Goal: Book appointment/travel/reservation

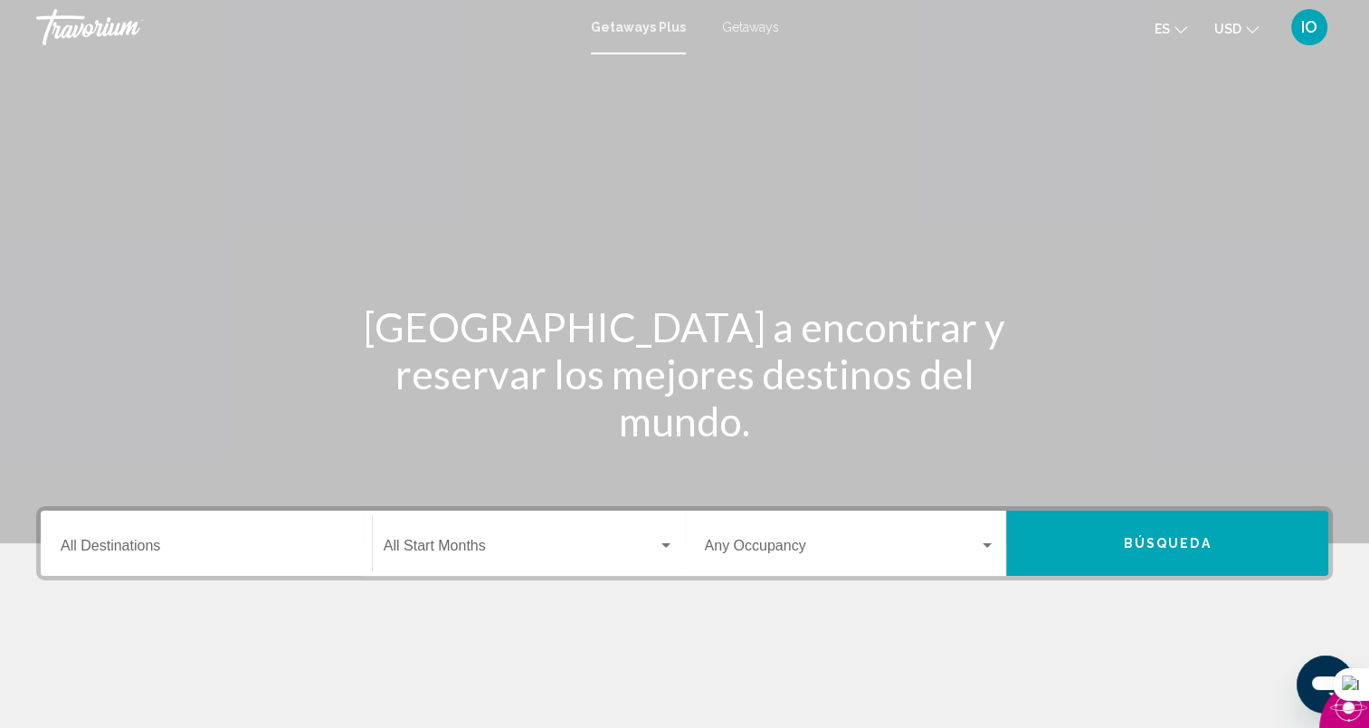
click at [740, 29] on span "Getaways" at bounding box center [750, 27] width 57 height 14
click at [209, 538] on div "Destination All Destinations" at bounding box center [206, 543] width 291 height 57
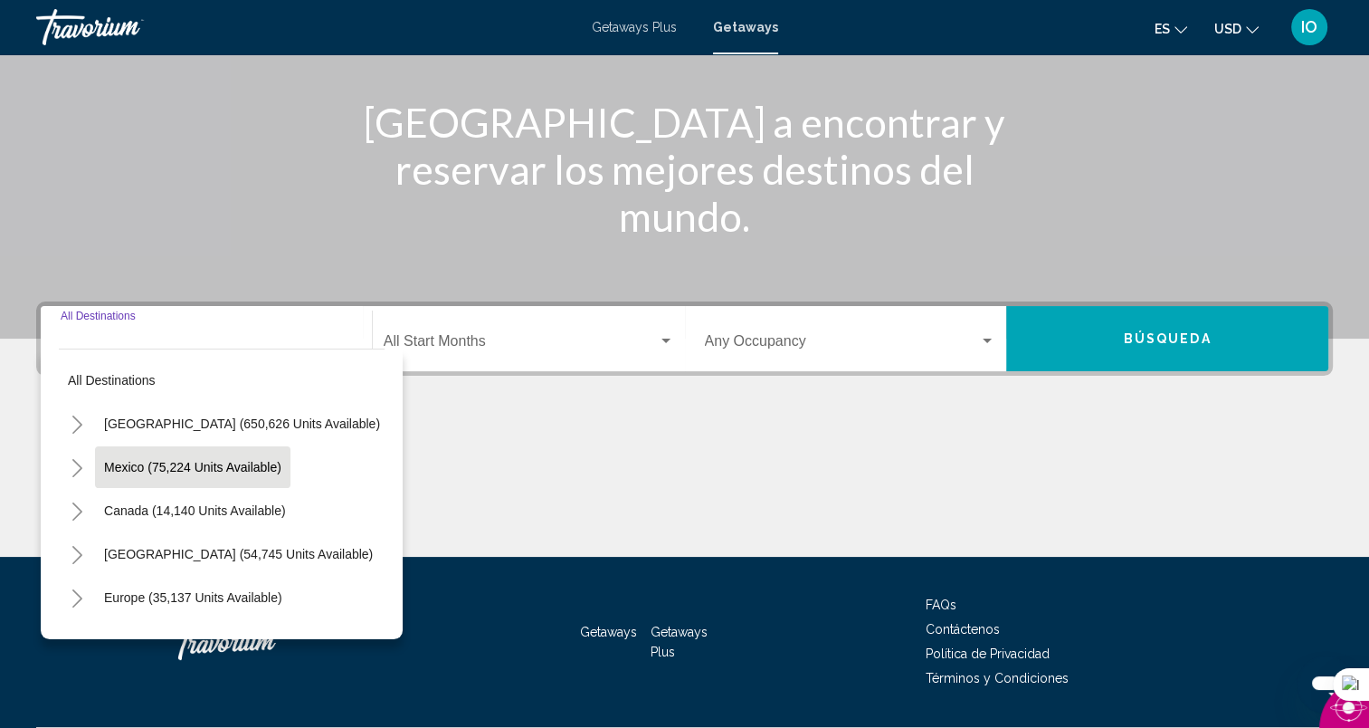
scroll to position [254, 0]
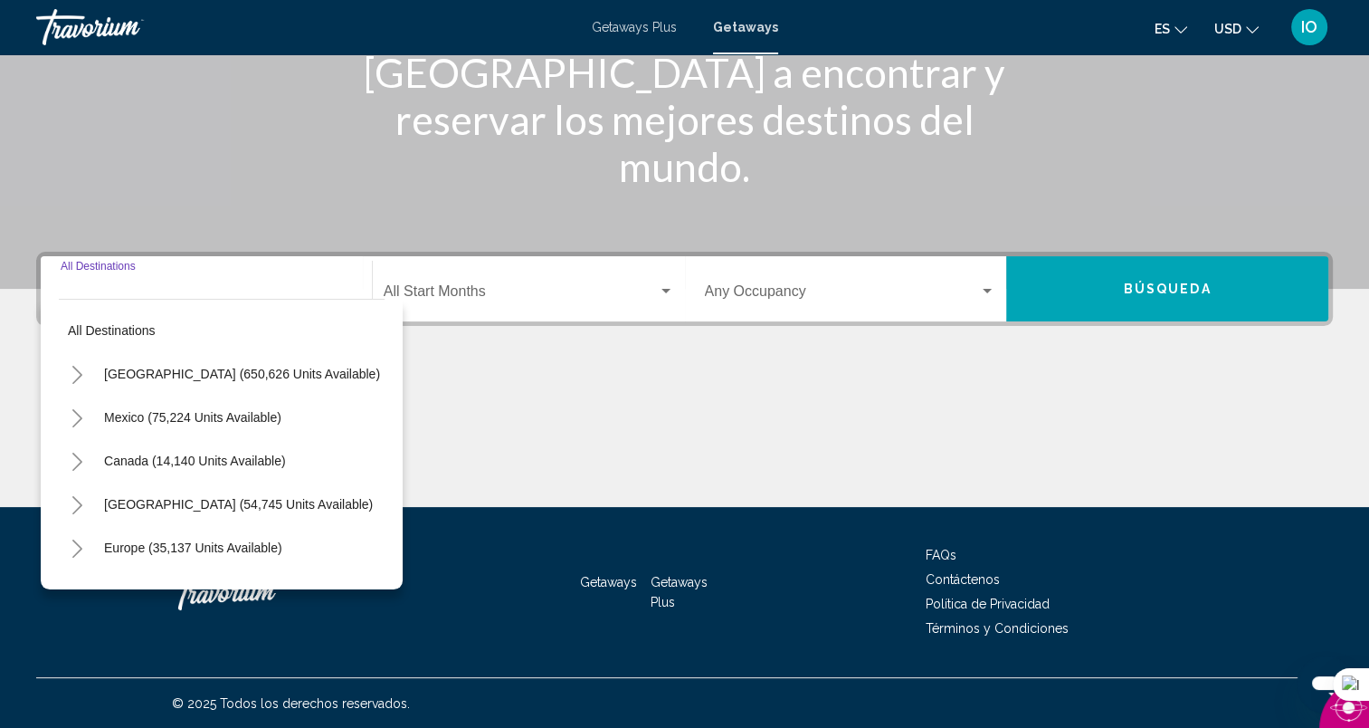
click at [76, 373] on icon "Toggle United States (650,626 units available)" at bounding box center [78, 375] width 14 height 18
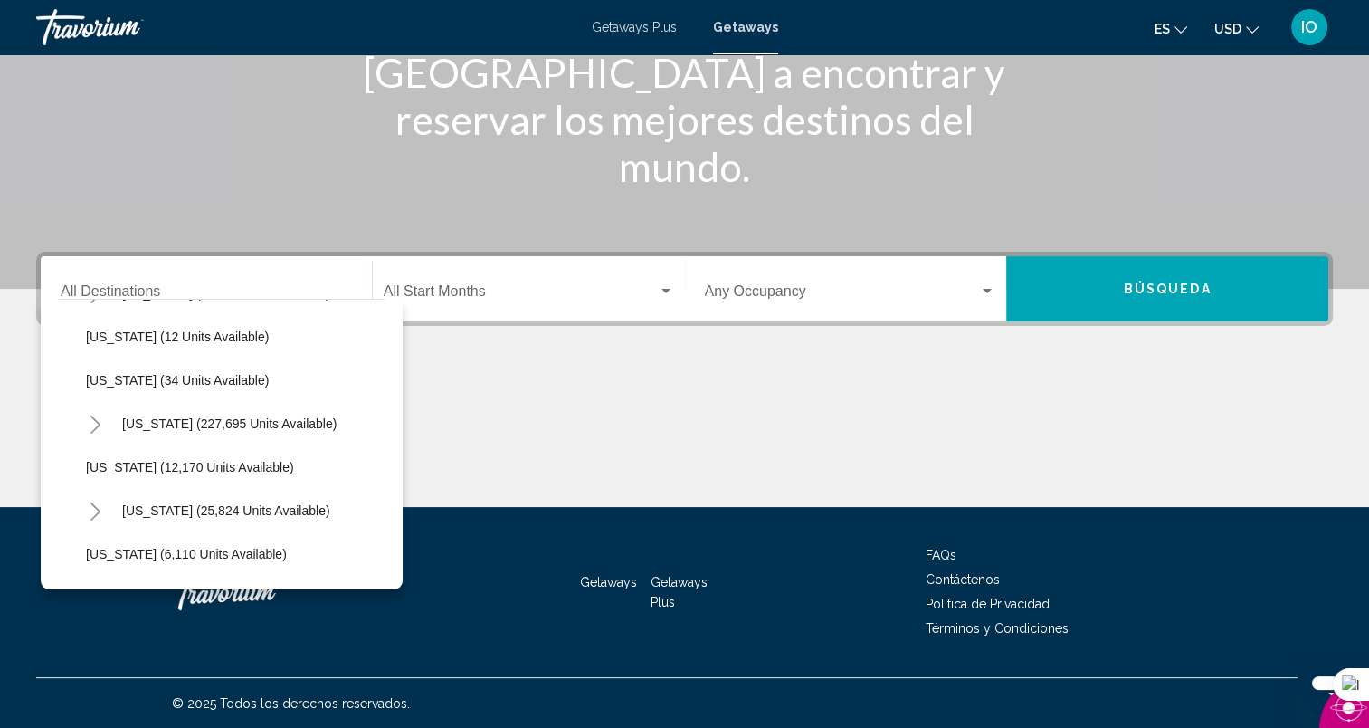
click at [95, 423] on icon "Toggle Florida (227,695 units available)" at bounding box center [96, 424] width 14 height 18
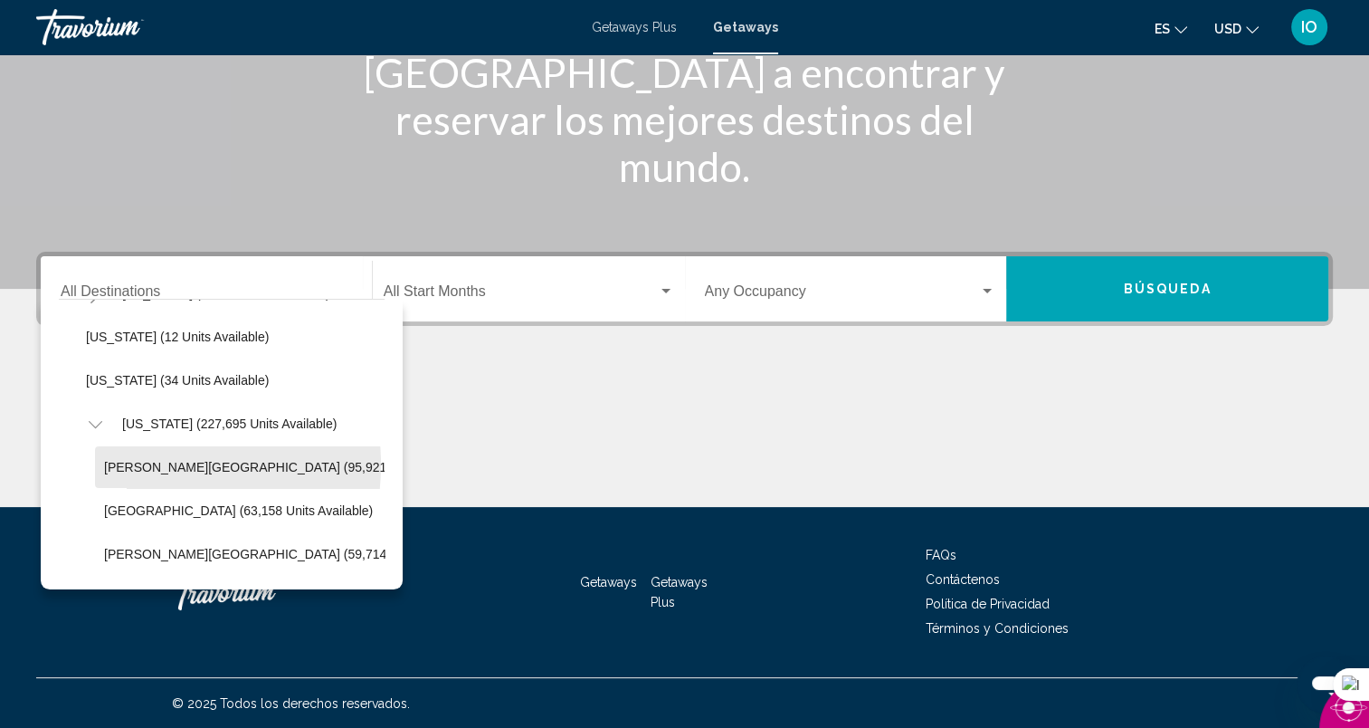
click at [140, 463] on span "[PERSON_NAME][GEOGRAPHIC_DATA] (95,921 units available)" at bounding box center [290, 467] width 373 height 14
type input "**********"
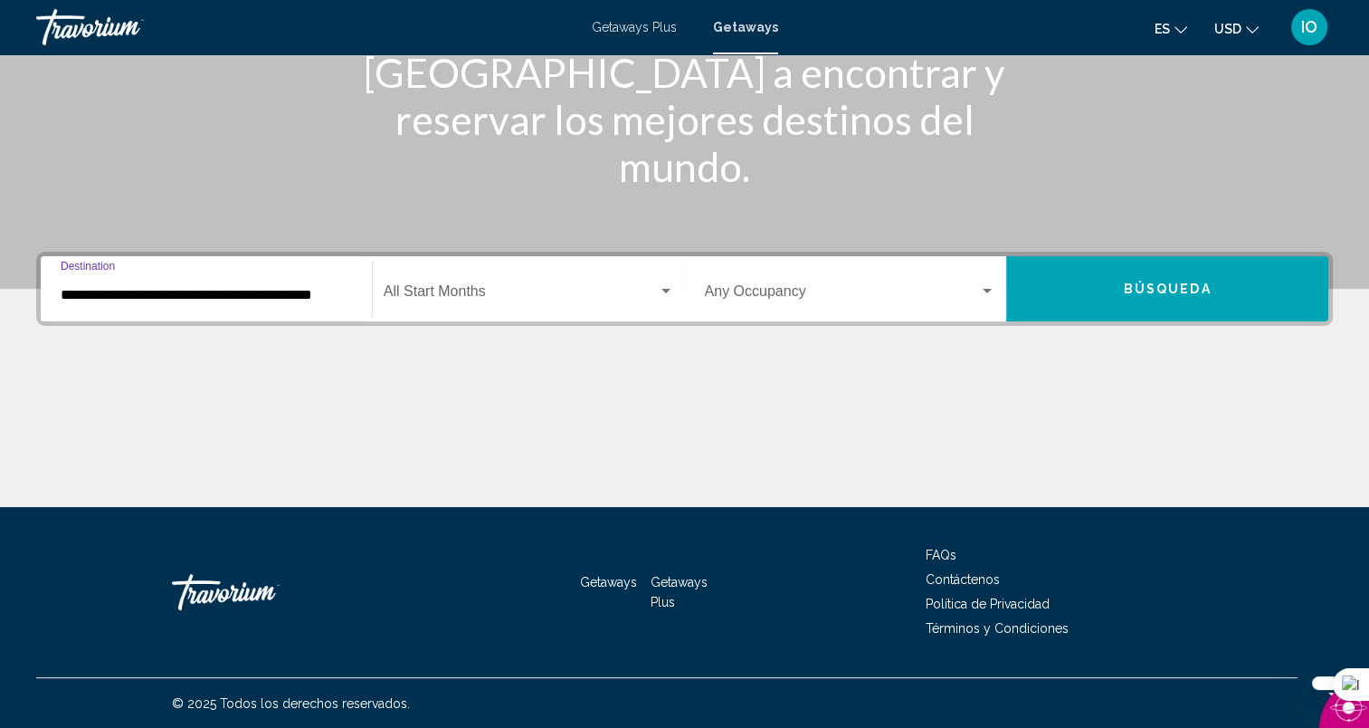
click at [518, 281] on div "Start Month All Start Months" at bounding box center [529, 289] width 290 height 57
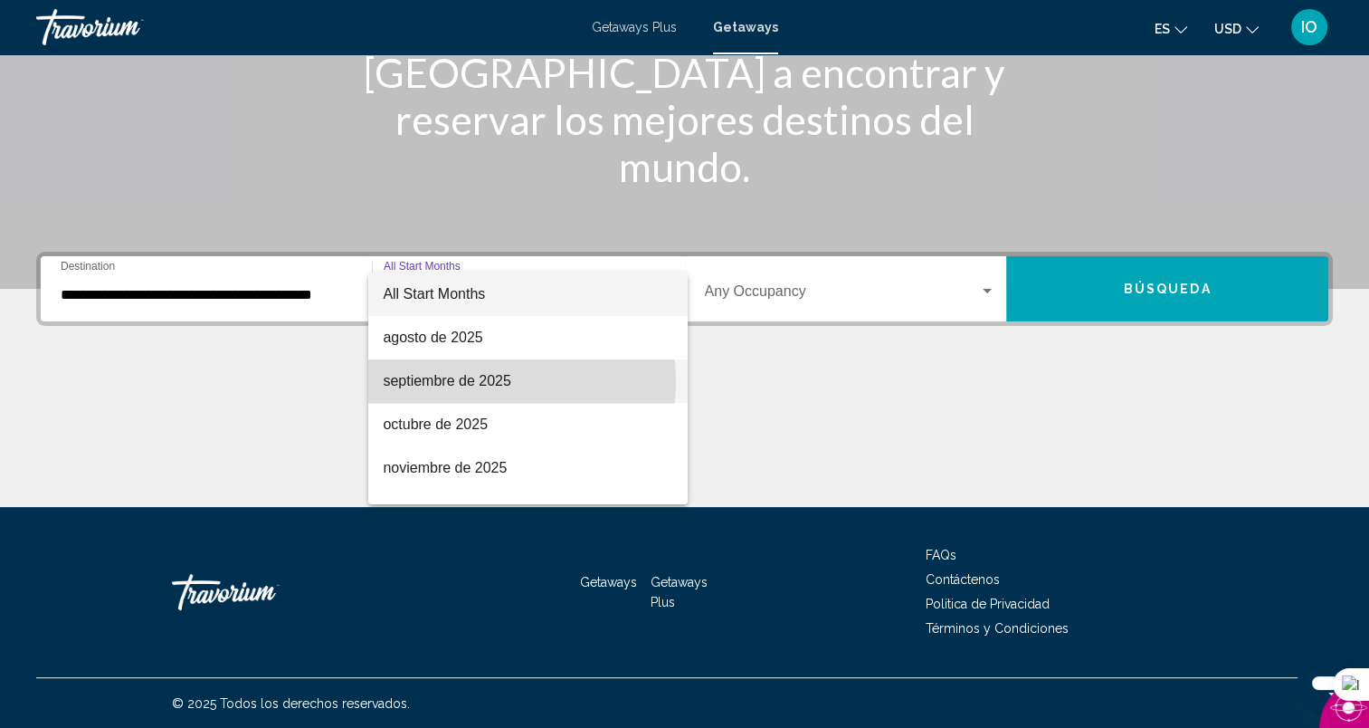
click at [502, 381] on span "septiembre de 2025" at bounding box center [528, 380] width 290 height 43
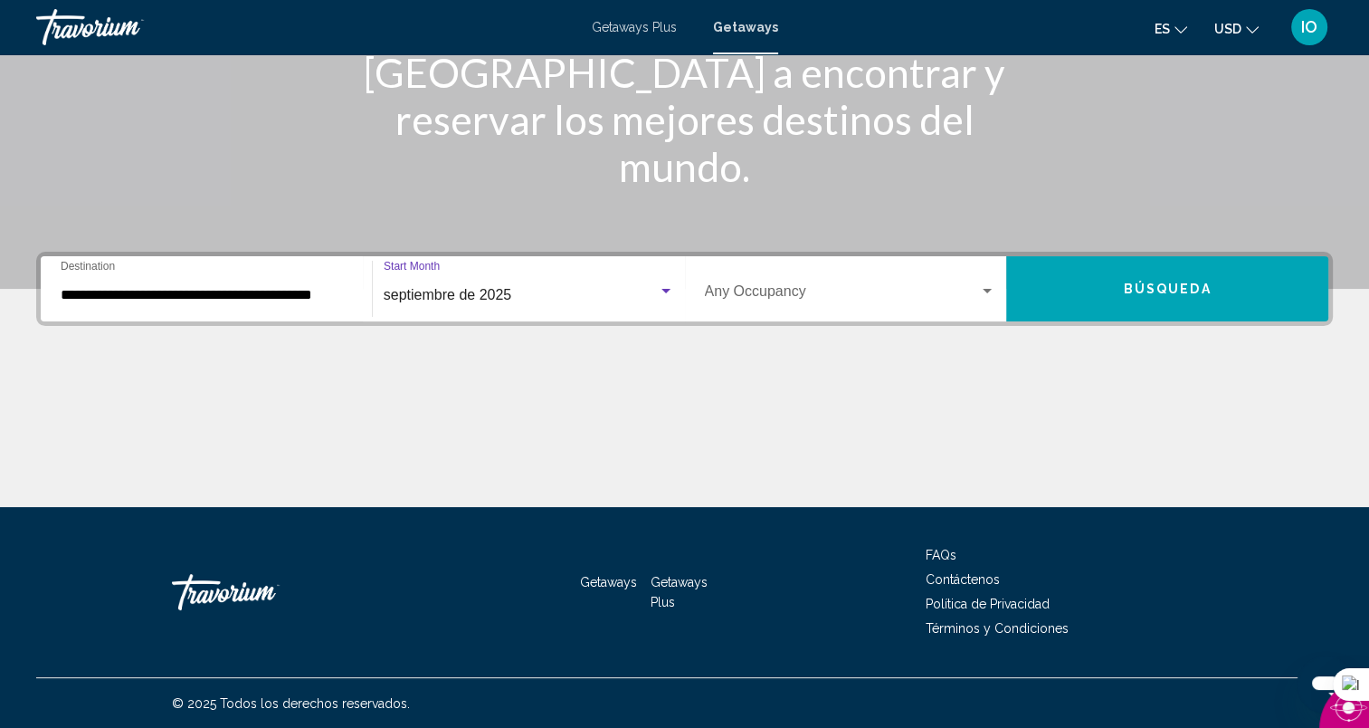
click at [789, 283] on div "Occupancy Any Occupancy" at bounding box center [850, 289] width 291 height 57
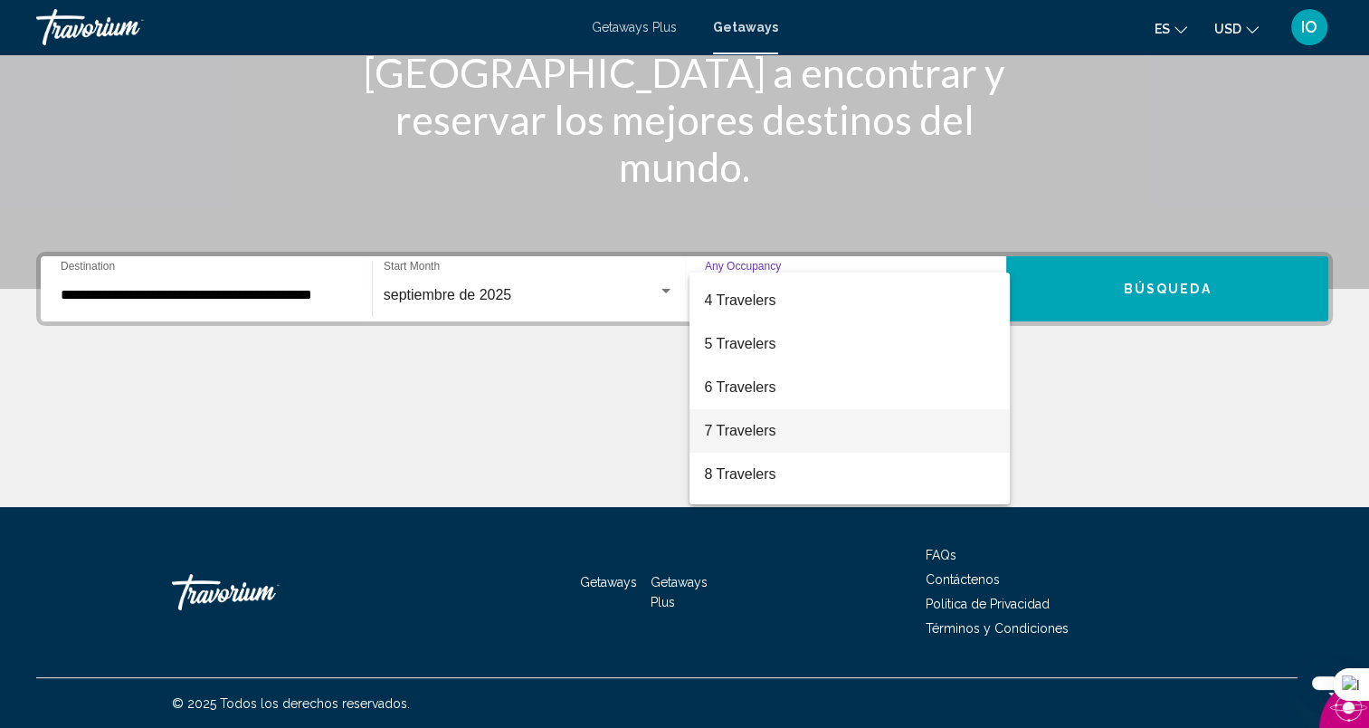
scroll to position [126, 0]
click at [799, 433] on span "7 Travelers" at bounding box center [849, 428] width 291 height 43
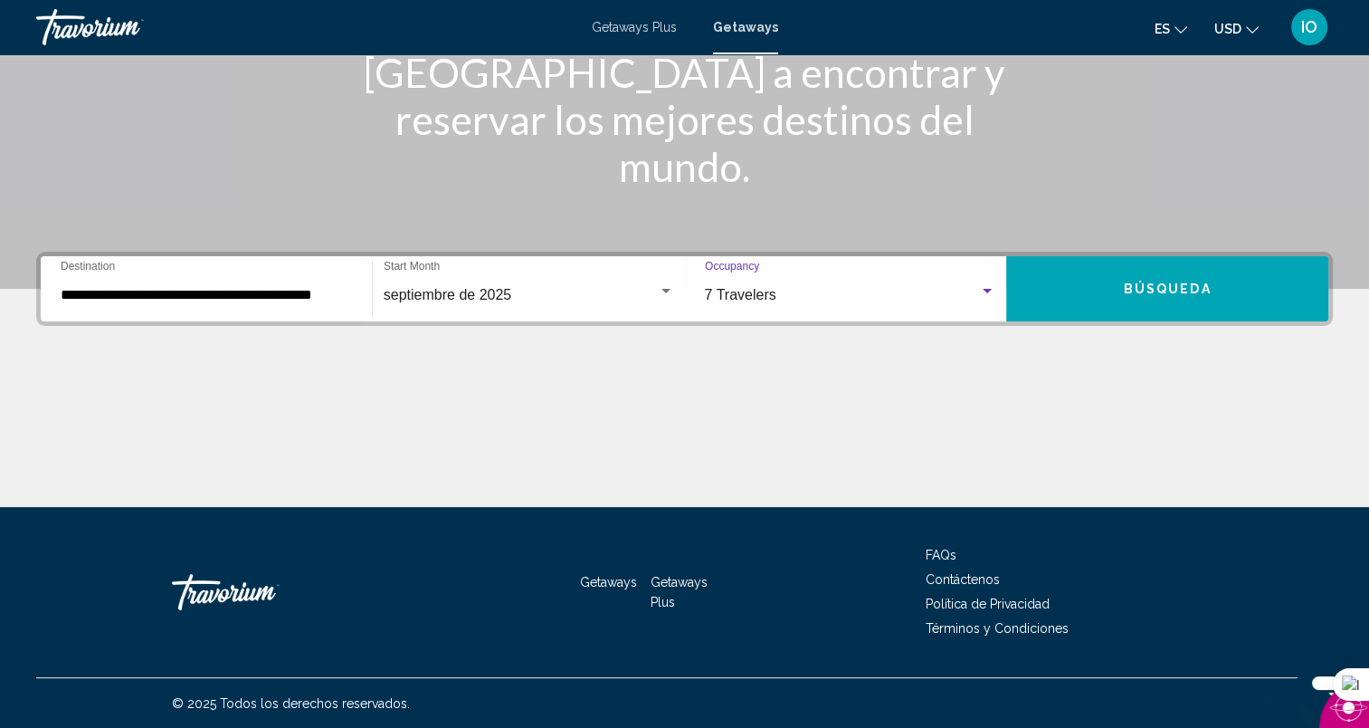
click at [1091, 305] on button "Búsqueda" at bounding box center [1167, 288] width 322 height 65
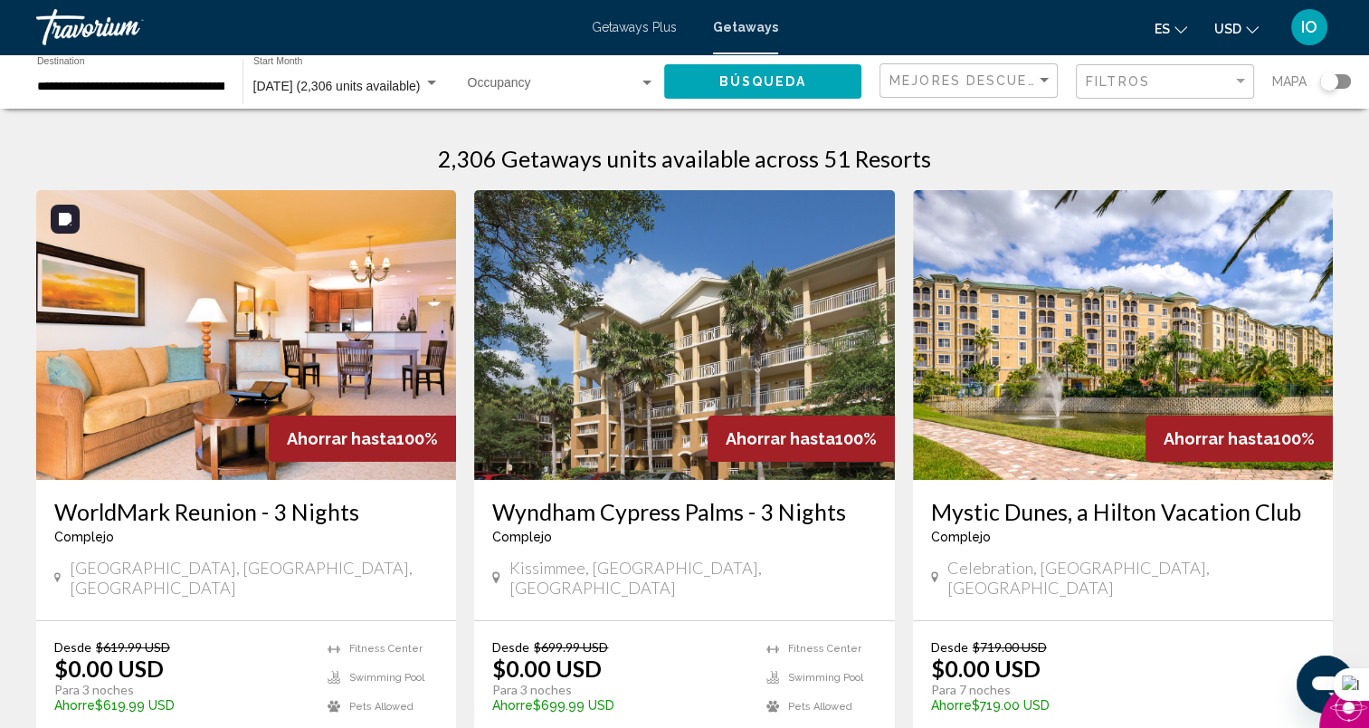
click at [222, 305] on img "Main content" at bounding box center [246, 335] width 420 height 290
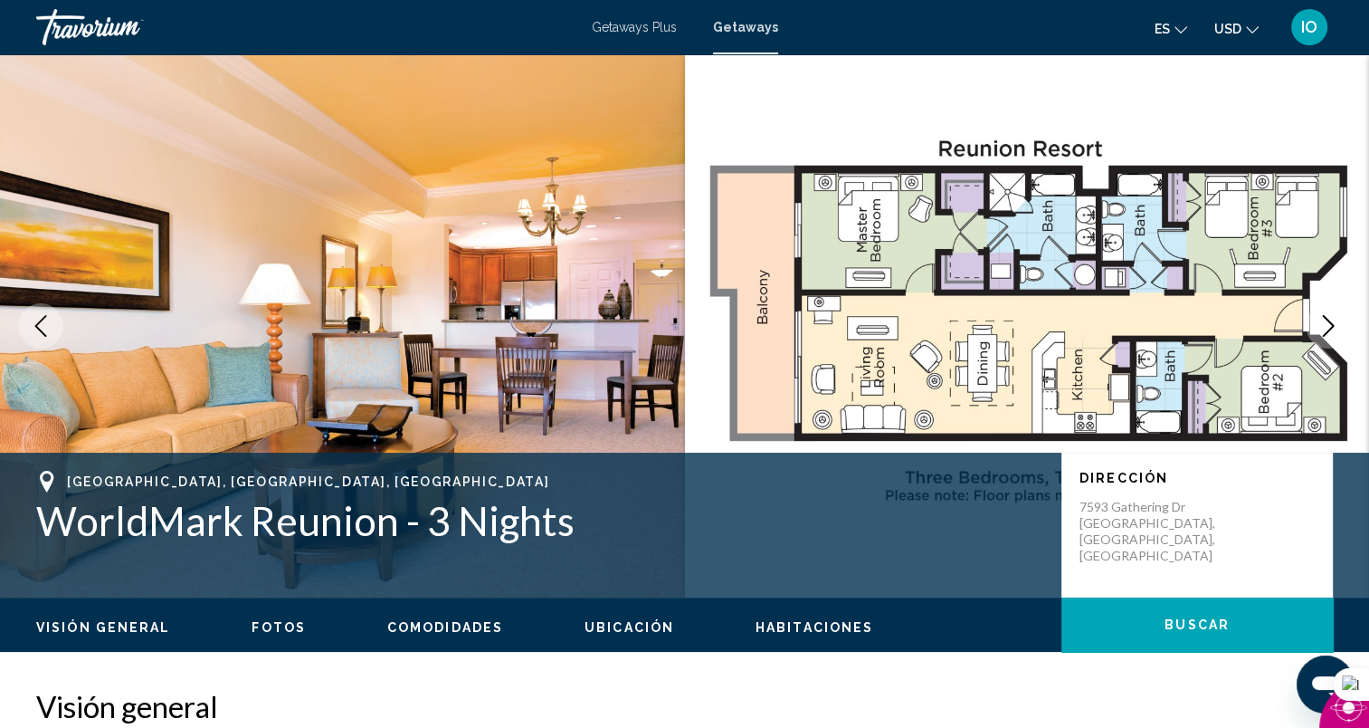
click at [1325, 323] on icon "Next image" at bounding box center [1329, 326] width 22 height 22
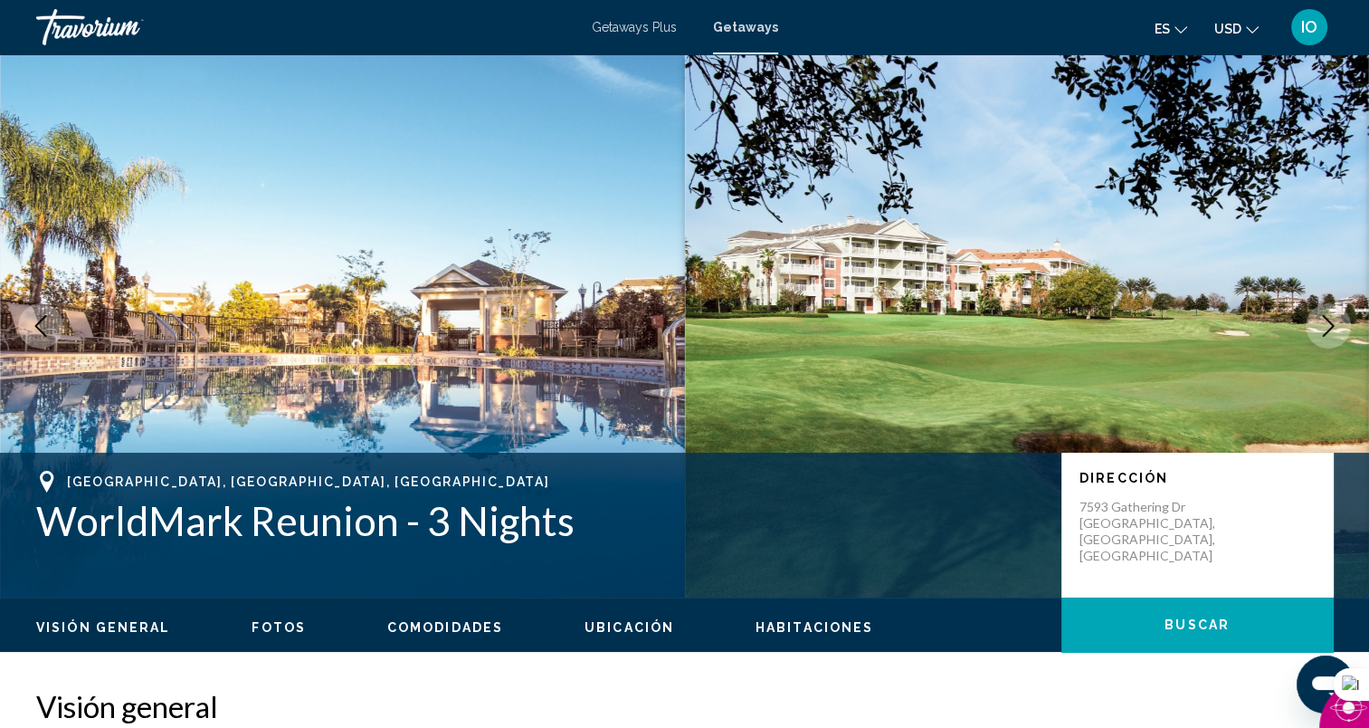
click at [1325, 323] on icon "Next image" at bounding box center [1329, 326] width 22 height 22
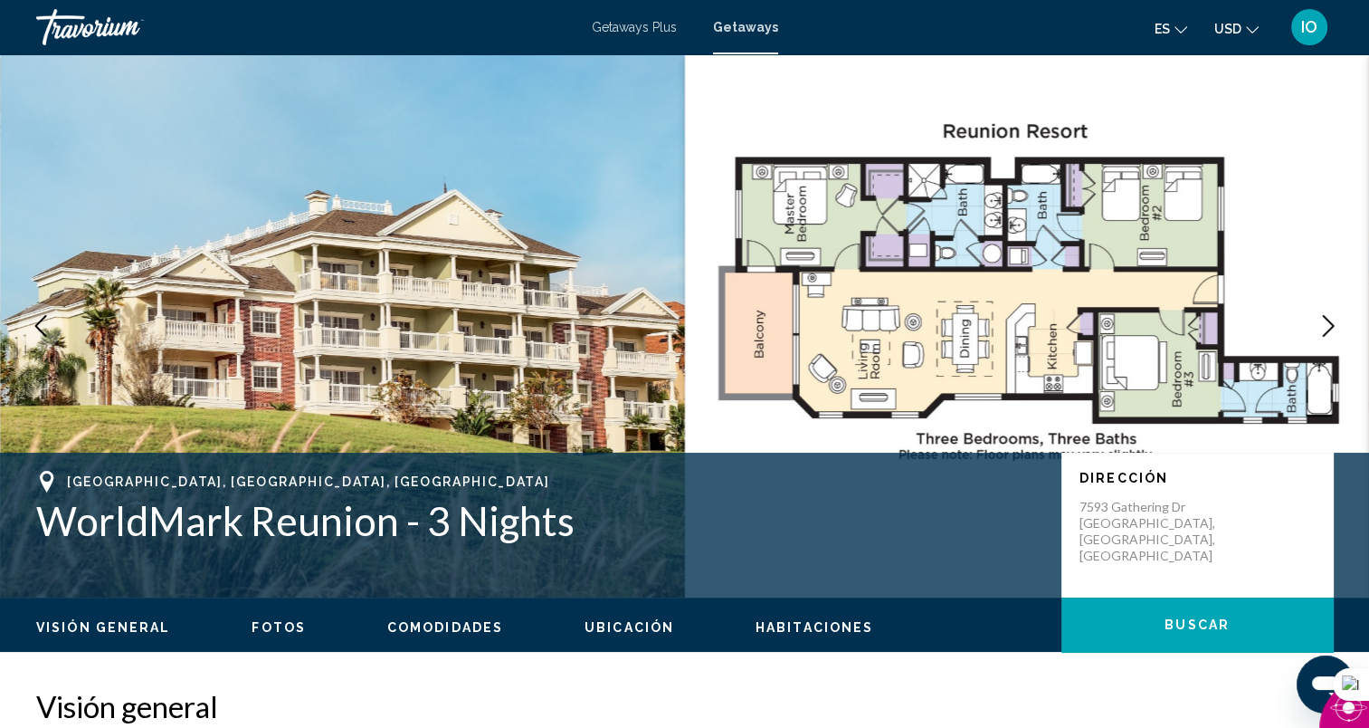
click at [1325, 323] on icon "Next image" at bounding box center [1329, 326] width 22 height 22
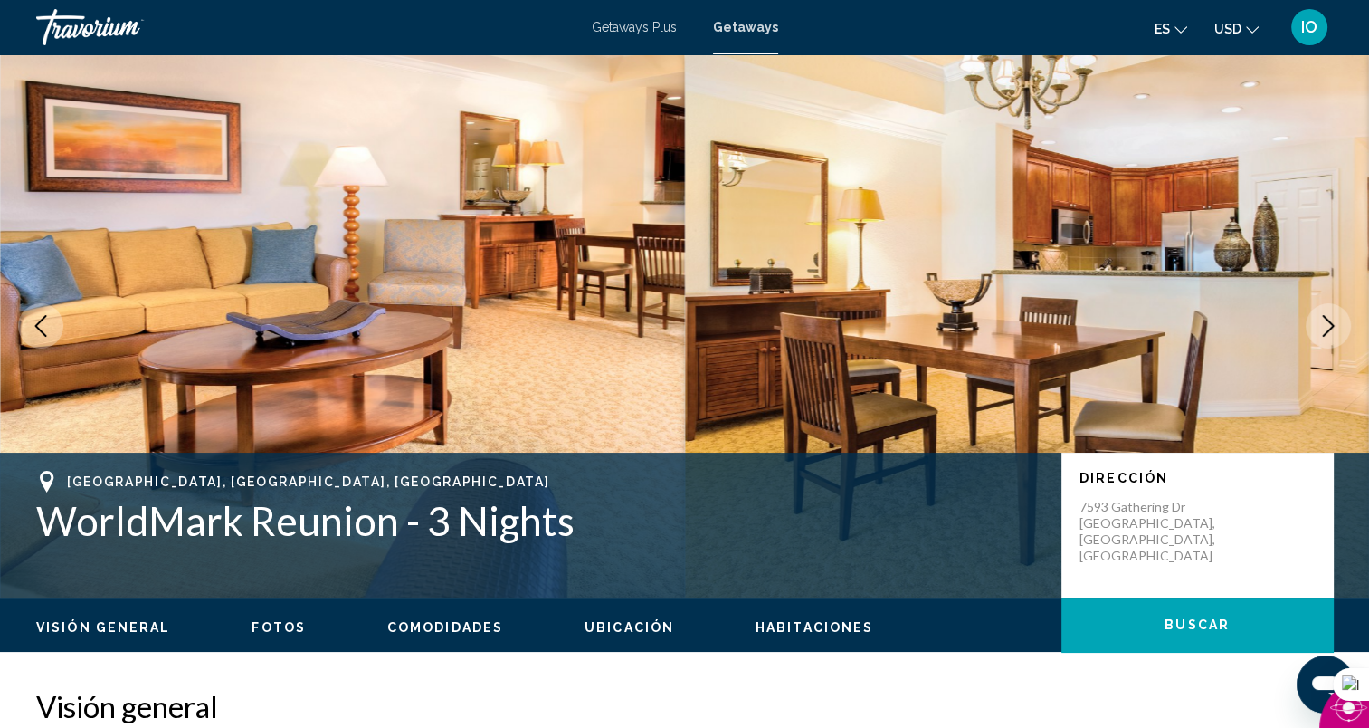
click at [1325, 323] on icon "Next image" at bounding box center [1329, 326] width 22 height 22
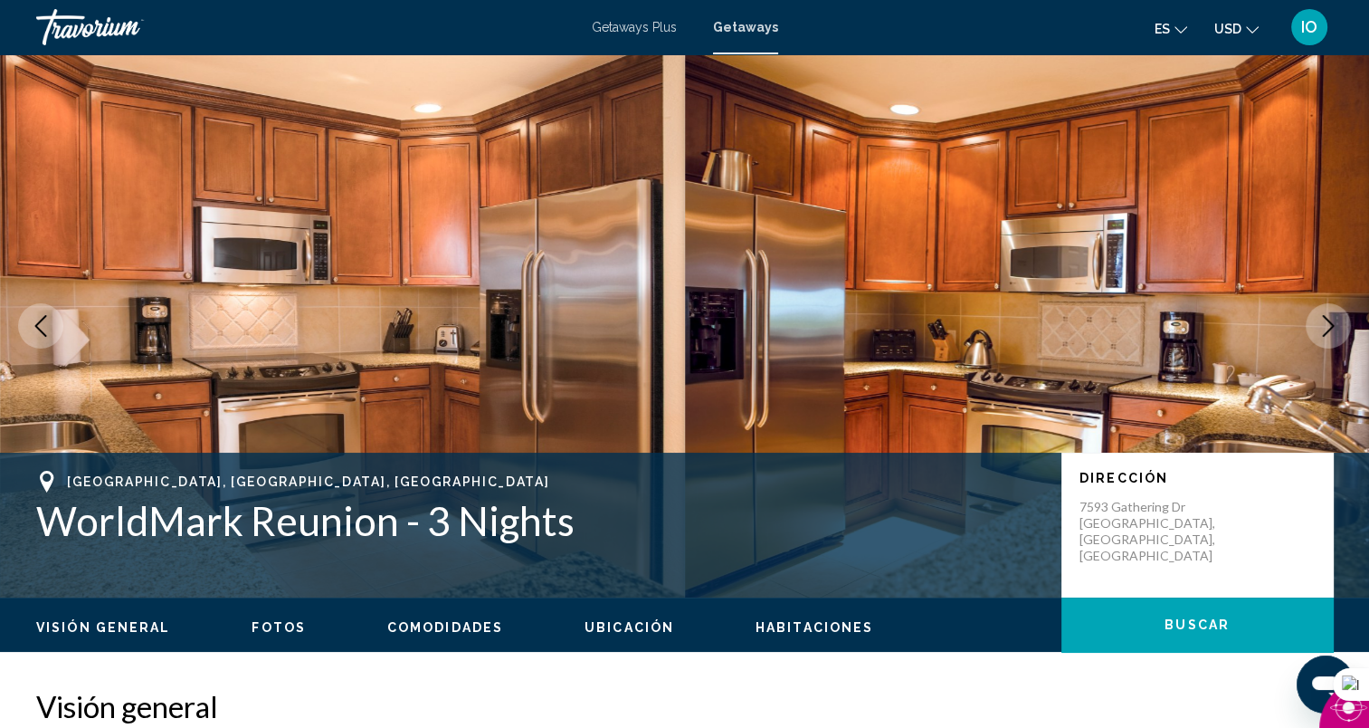
click at [1325, 323] on icon "Next image" at bounding box center [1329, 326] width 22 height 22
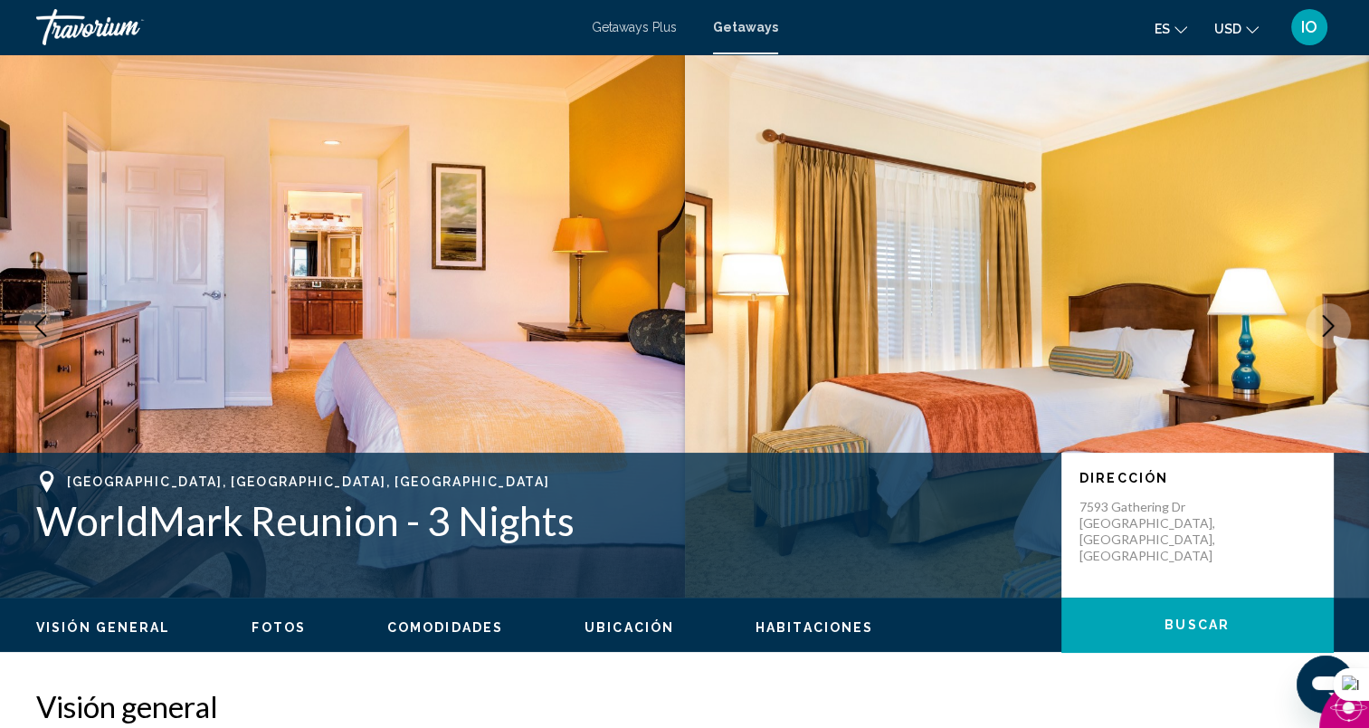
click at [1325, 323] on icon "Next image" at bounding box center [1329, 326] width 22 height 22
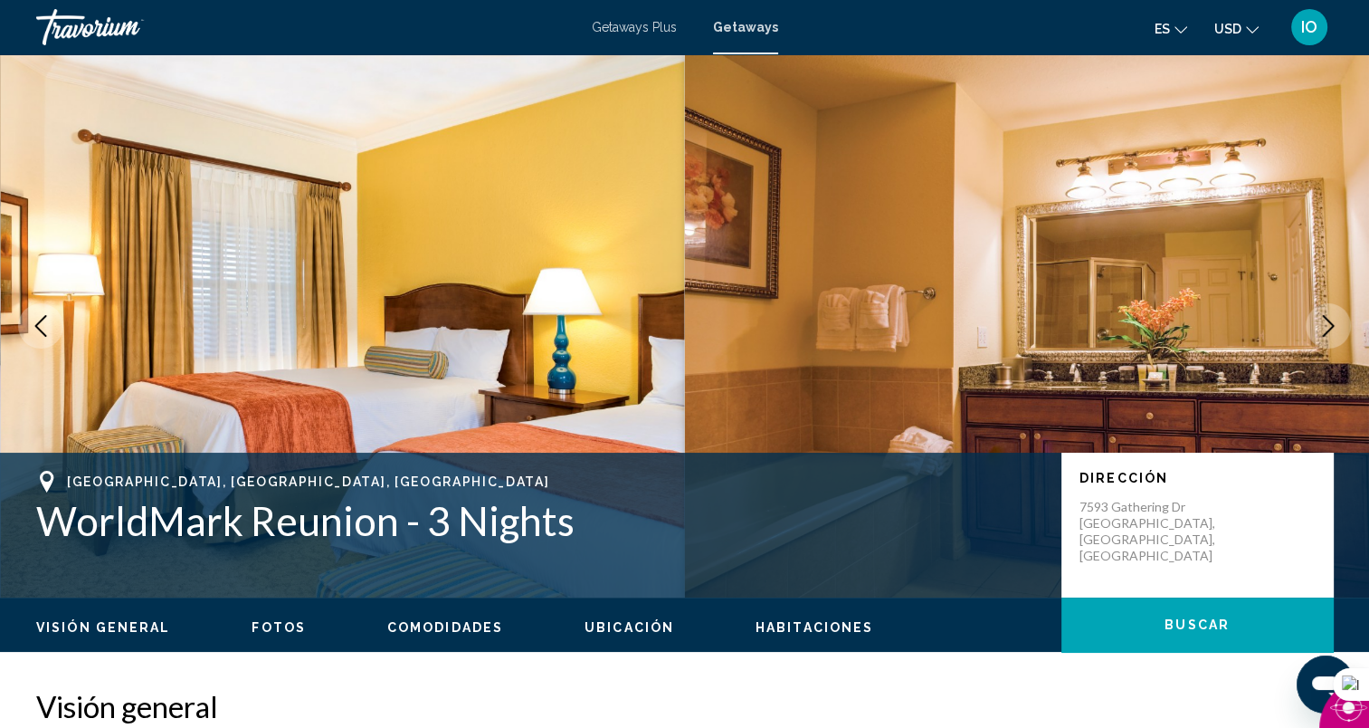
click at [1325, 323] on icon "Next image" at bounding box center [1329, 326] width 22 height 22
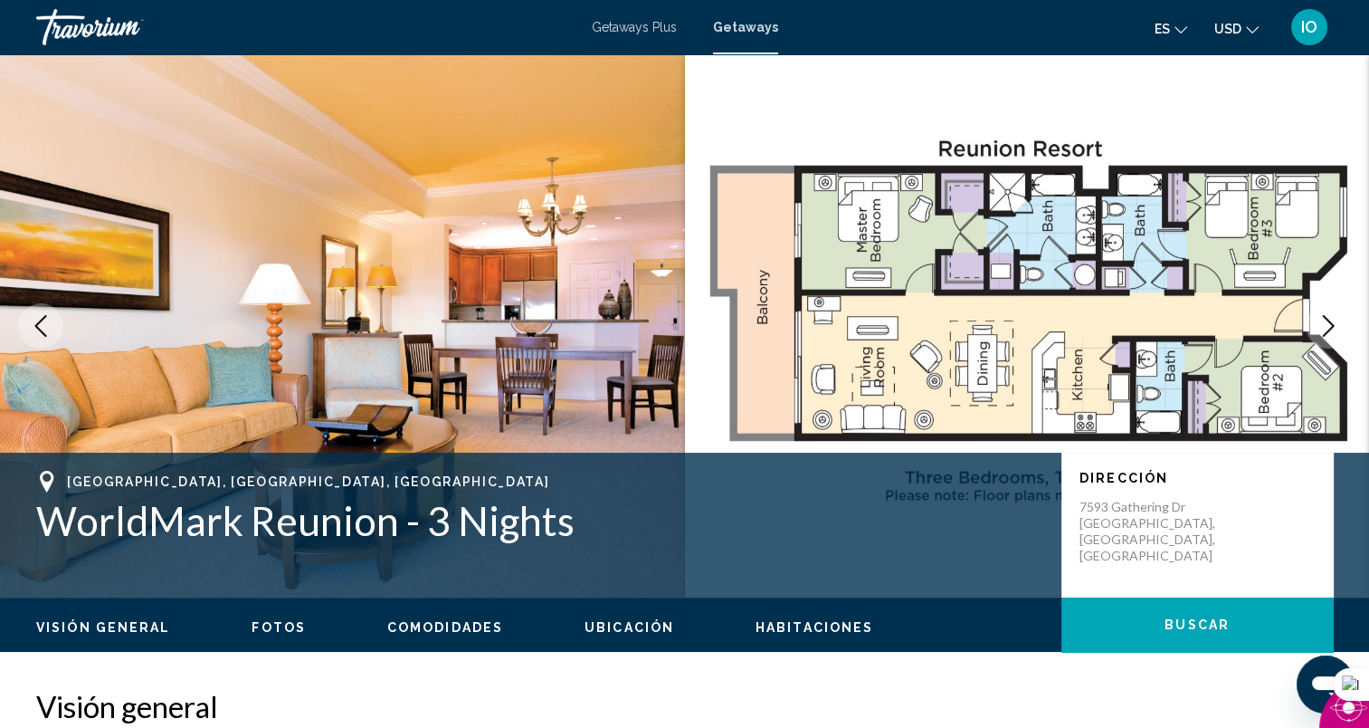
click at [1325, 323] on icon "Next image" at bounding box center [1329, 326] width 22 height 22
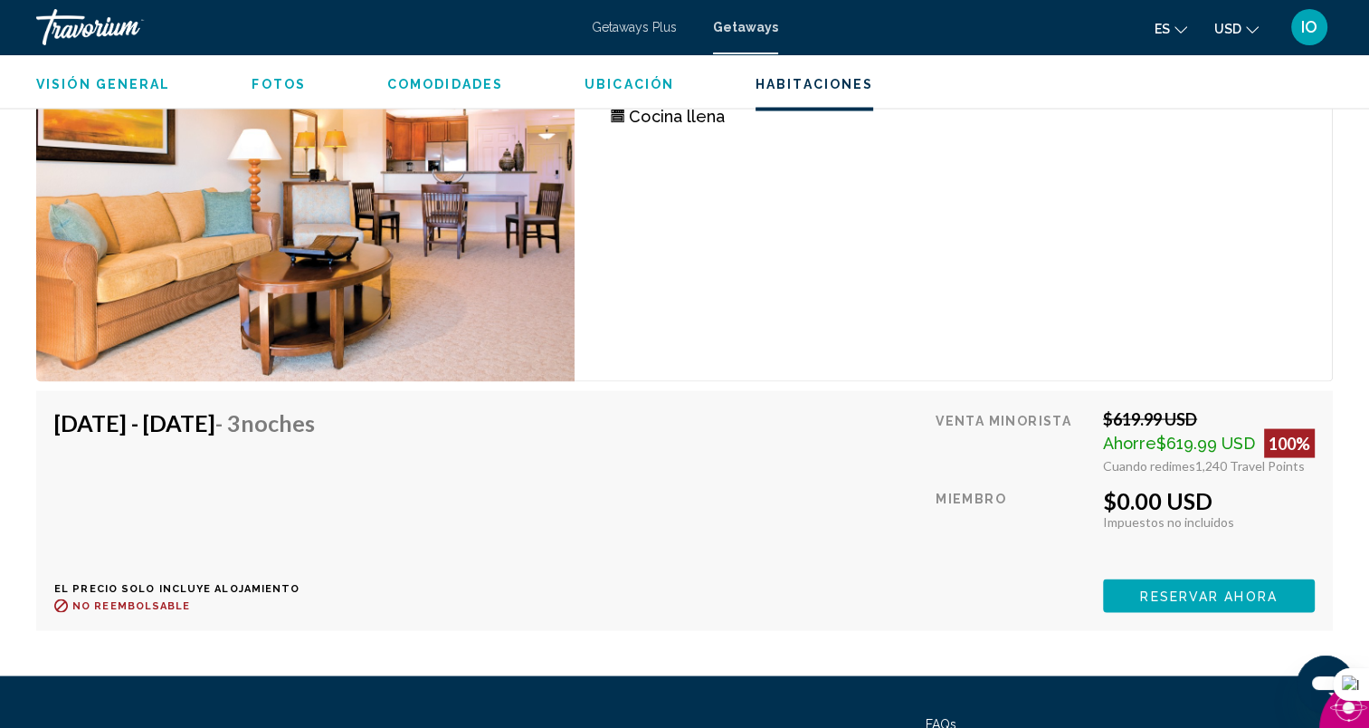
scroll to position [3443, 0]
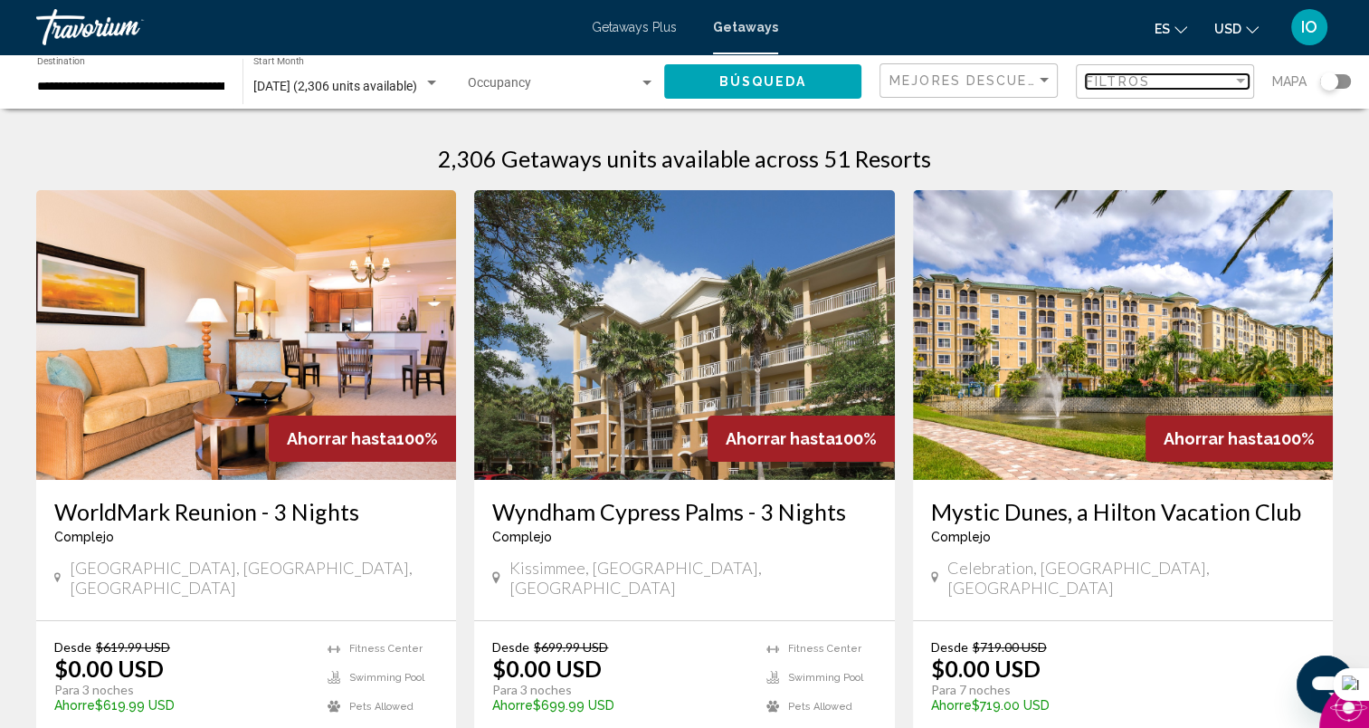
click at [1115, 83] on span "Filtros" at bounding box center [1118, 81] width 64 height 14
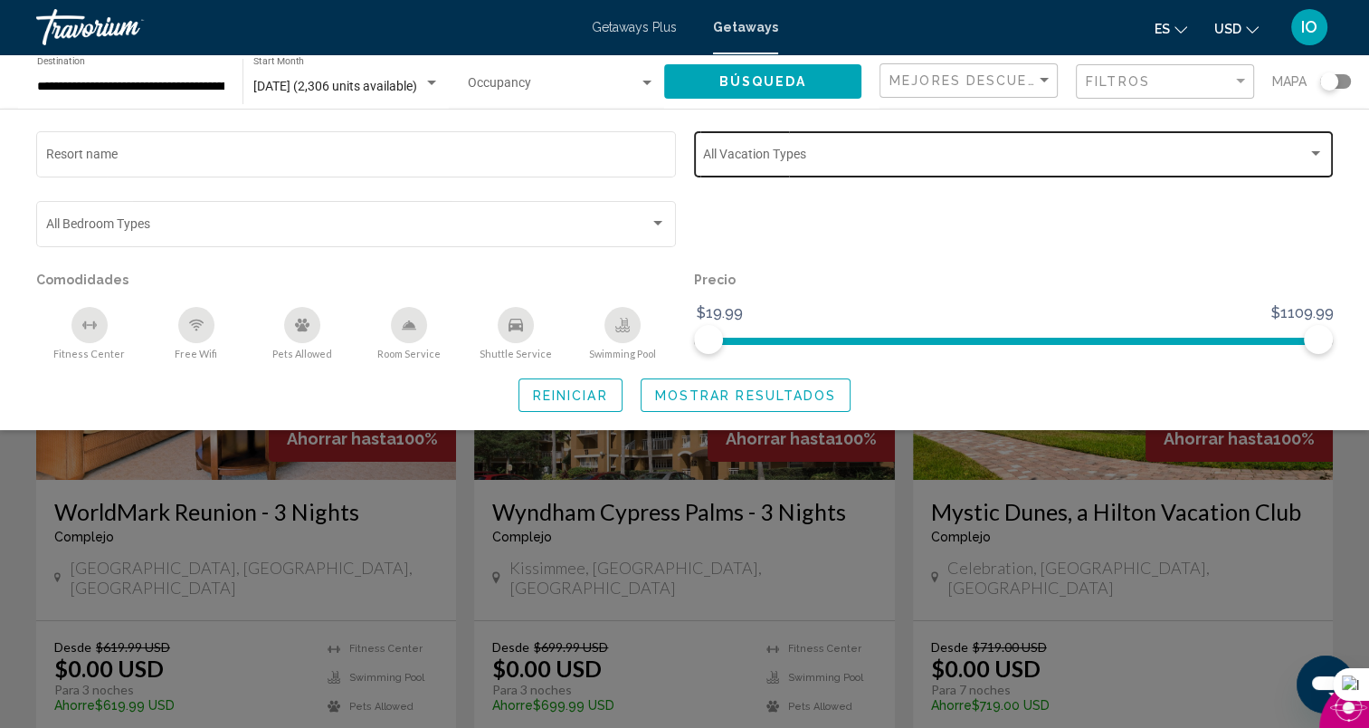
click at [1064, 161] on span "Search widget" at bounding box center [1005, 157] width 604 height 14
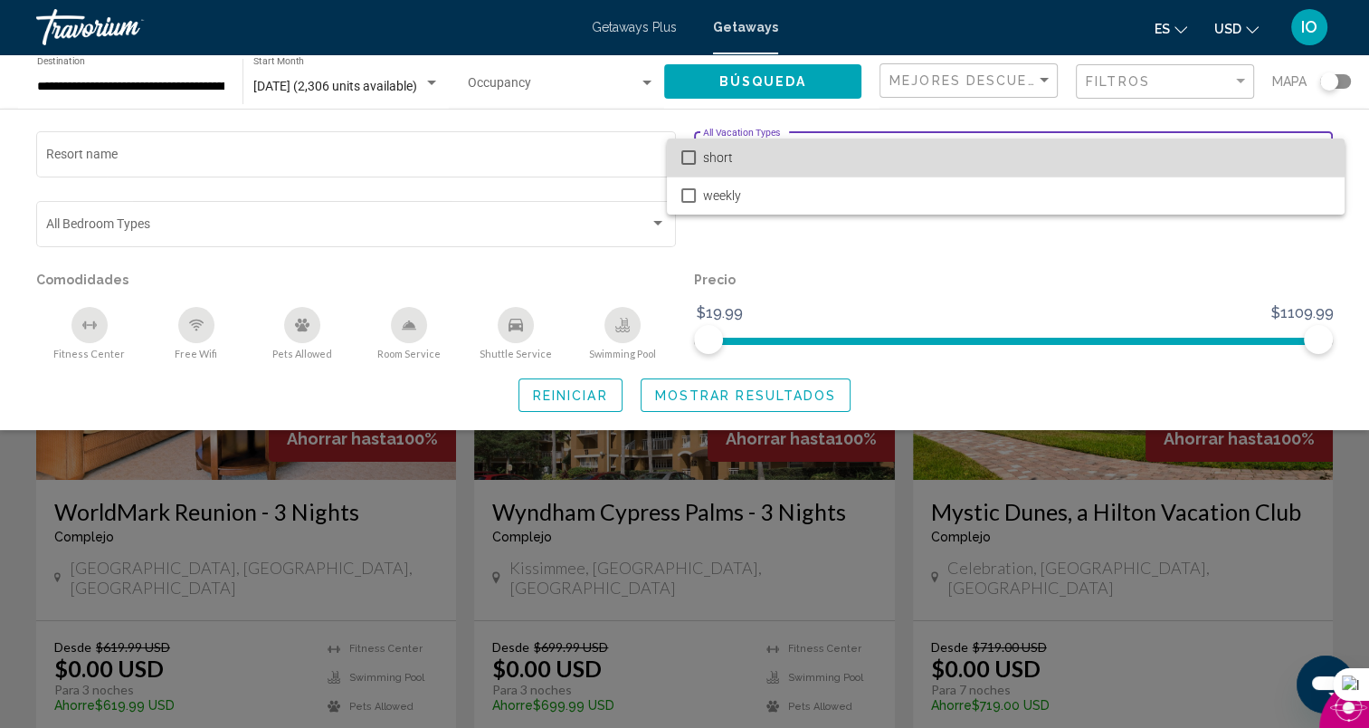
click at [690, 152] on mat-pseudo-checkbox at bounding box center [688, 157] width 14 height 14
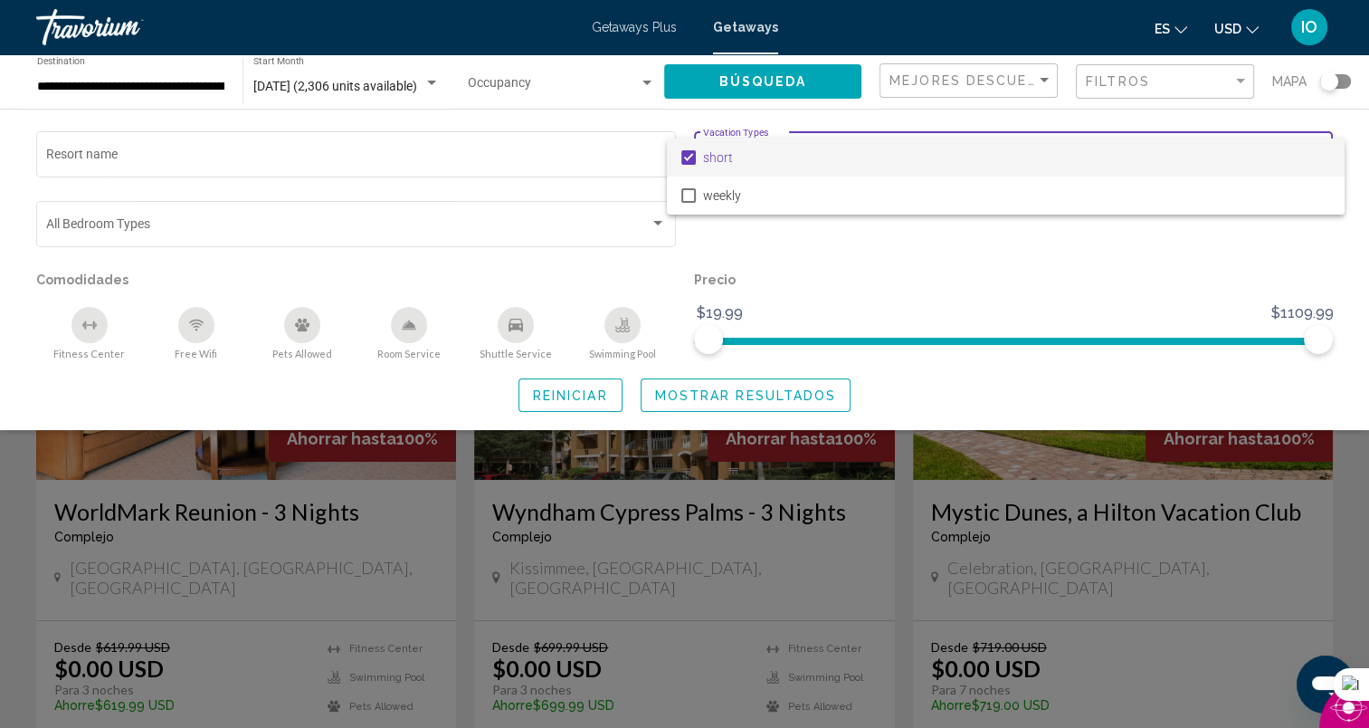
click at [771, 391] on div at bounding box center [684, 364] width 1369 height 728
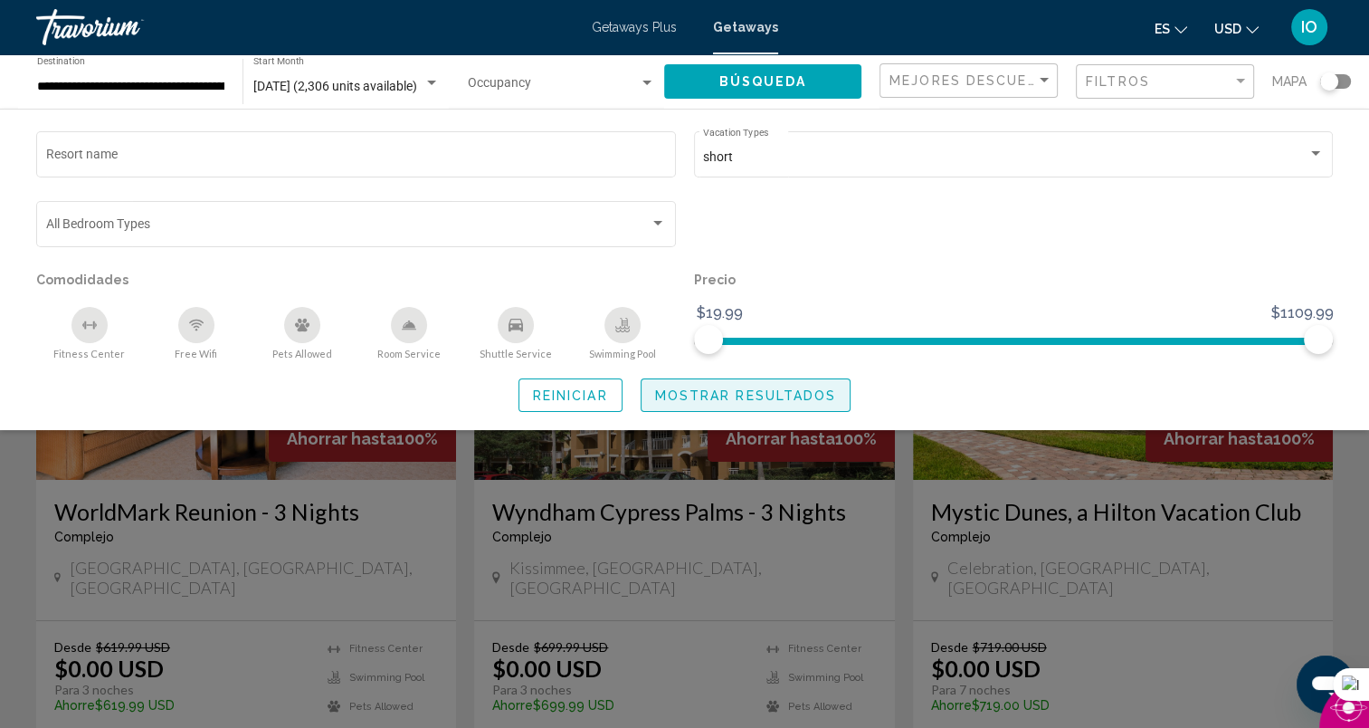
click at [786, 395] on span "Mostrar resultados" at bounding box center [746, 395] width 182 height 14
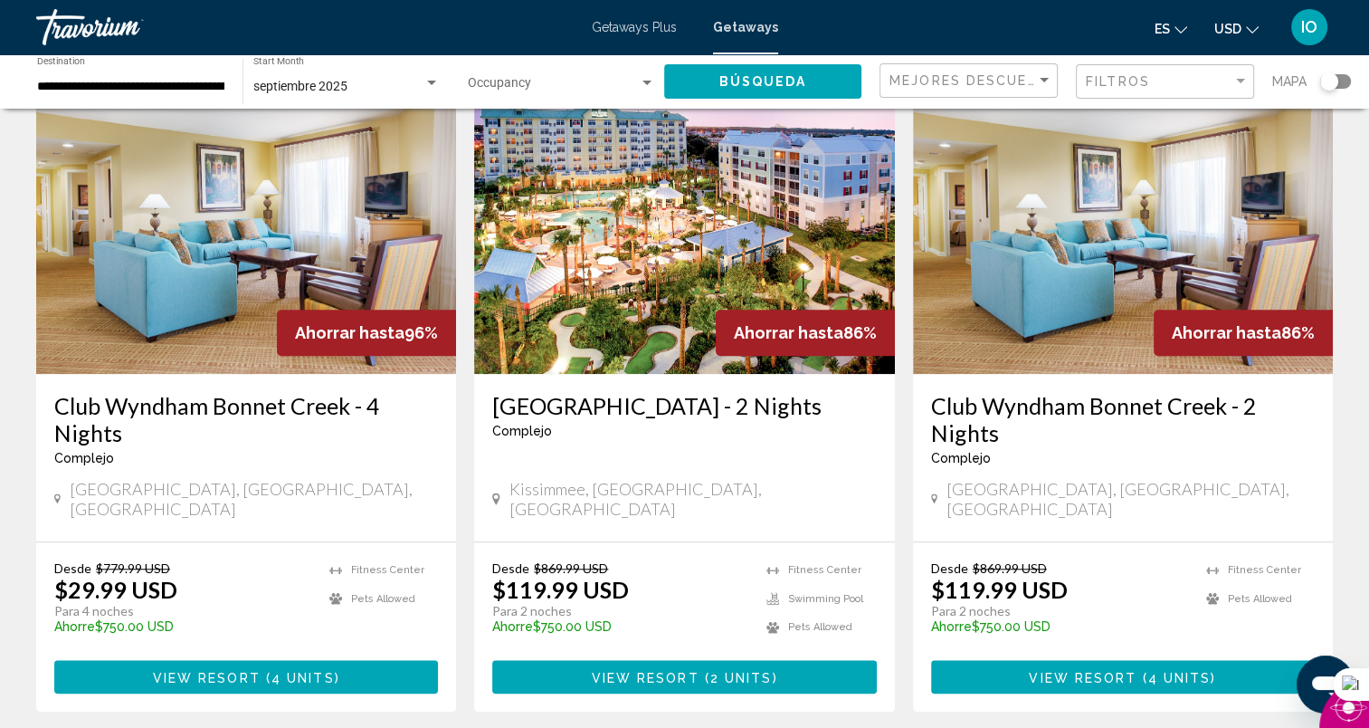
scroll to position [1437, 0]
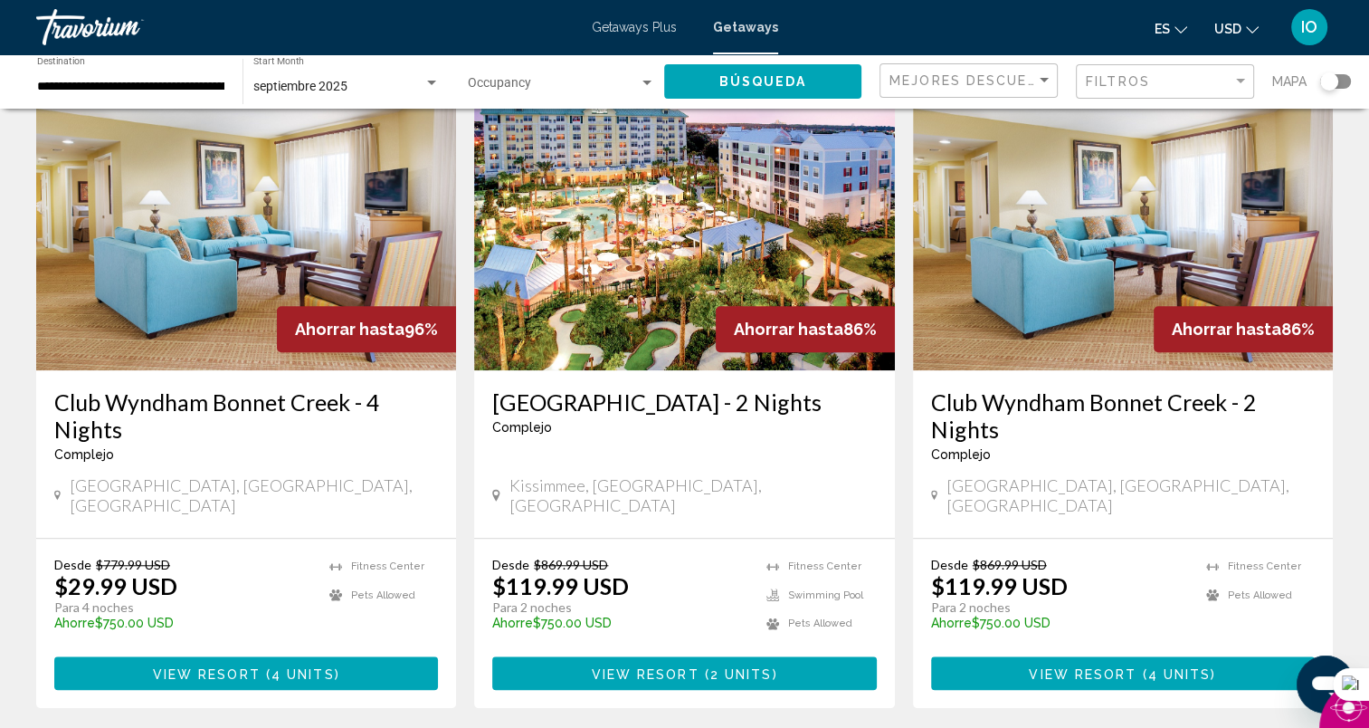
click at [646, 666] on span "View Resort" at bounding box center [645, 673] width 108 height 14
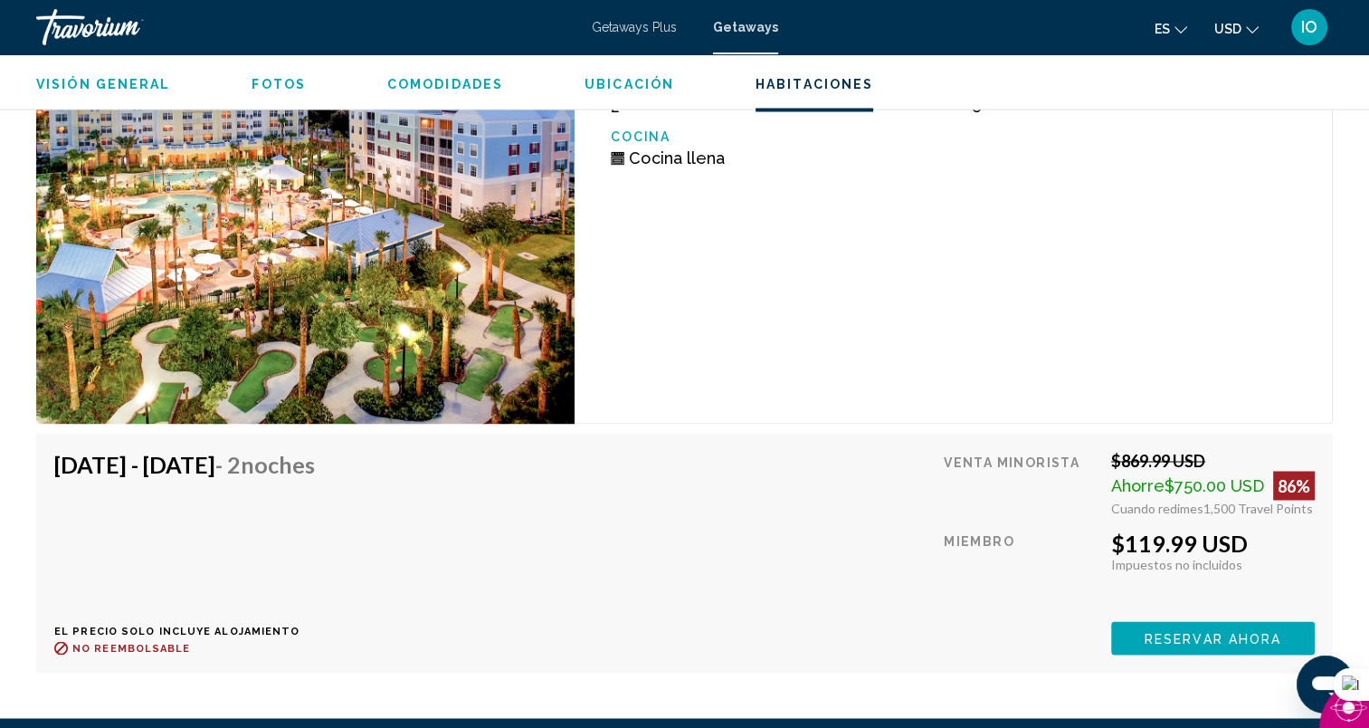
scroll to position [2938, 0]
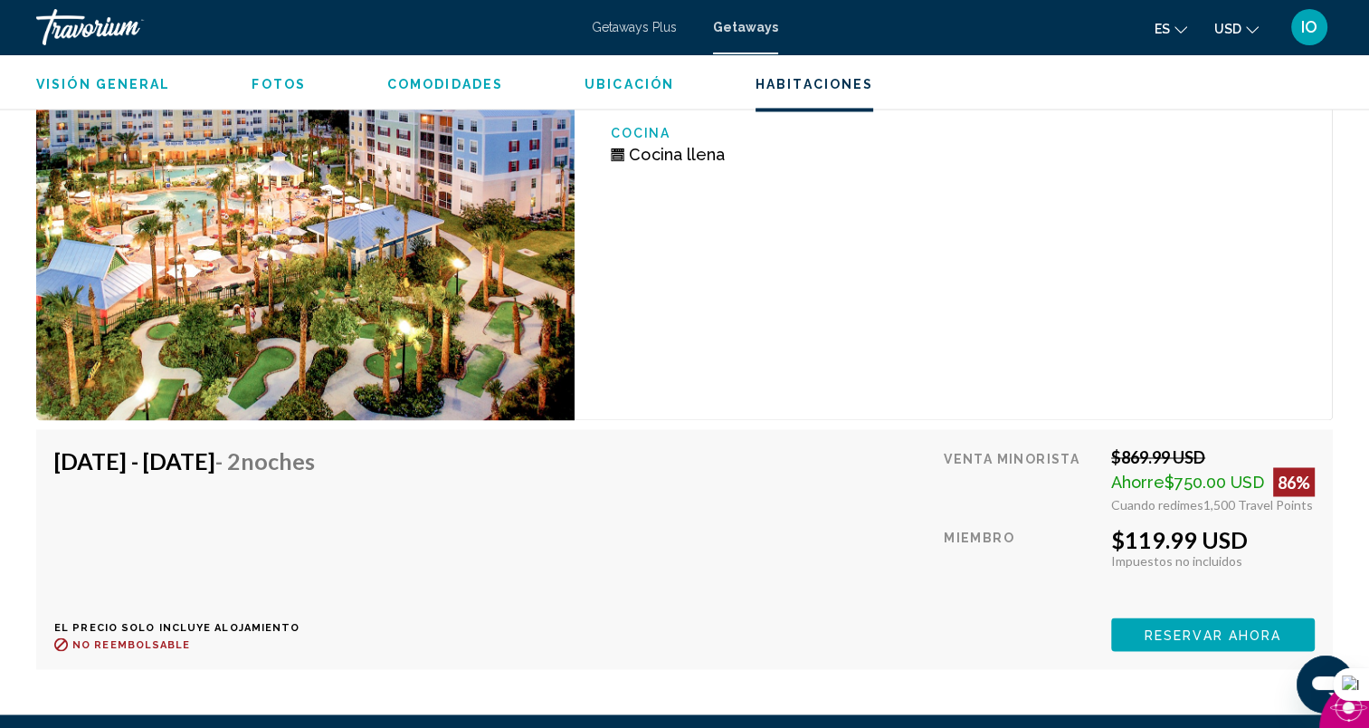
click at [1246, 627] on span "Reservar ahora" at bounding box center [1213, 634] width 137 height 14
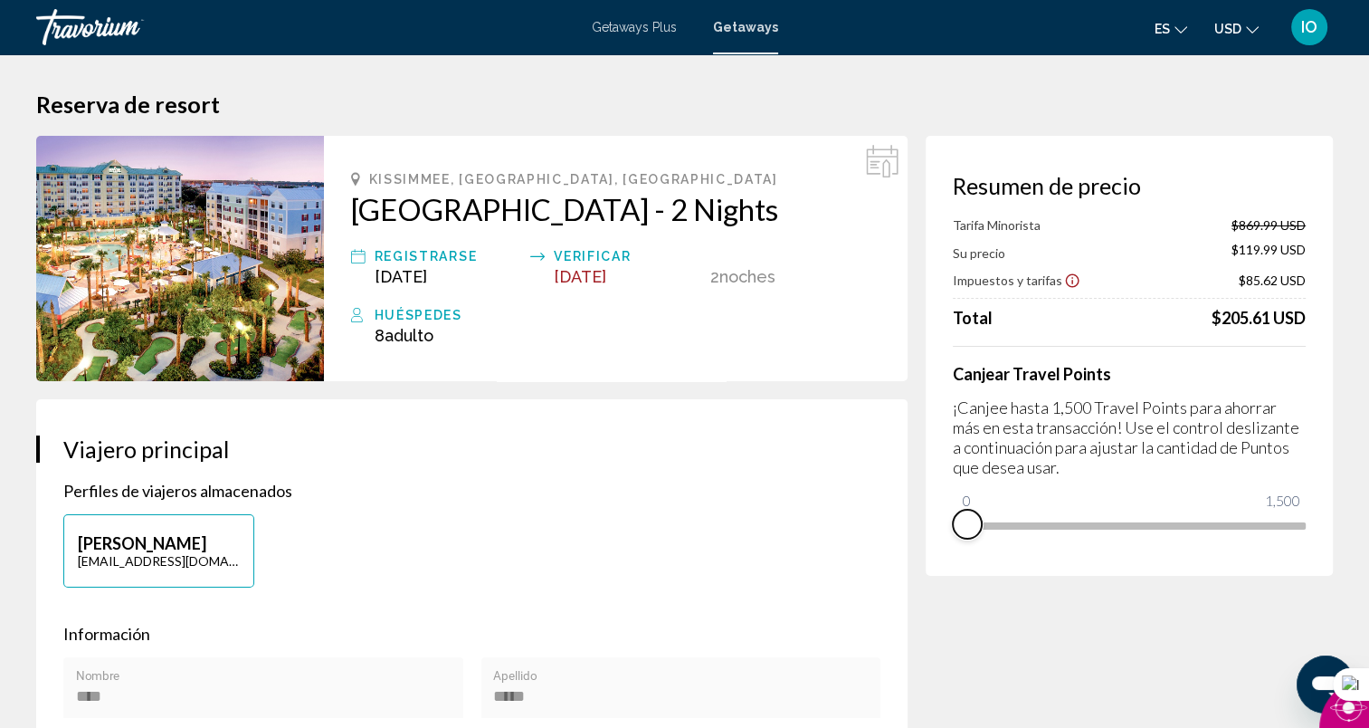
drag, startPoint x: 1284, startPoint y: 552, endPoint x: 937, endPoint y: 605, distance: 351.6
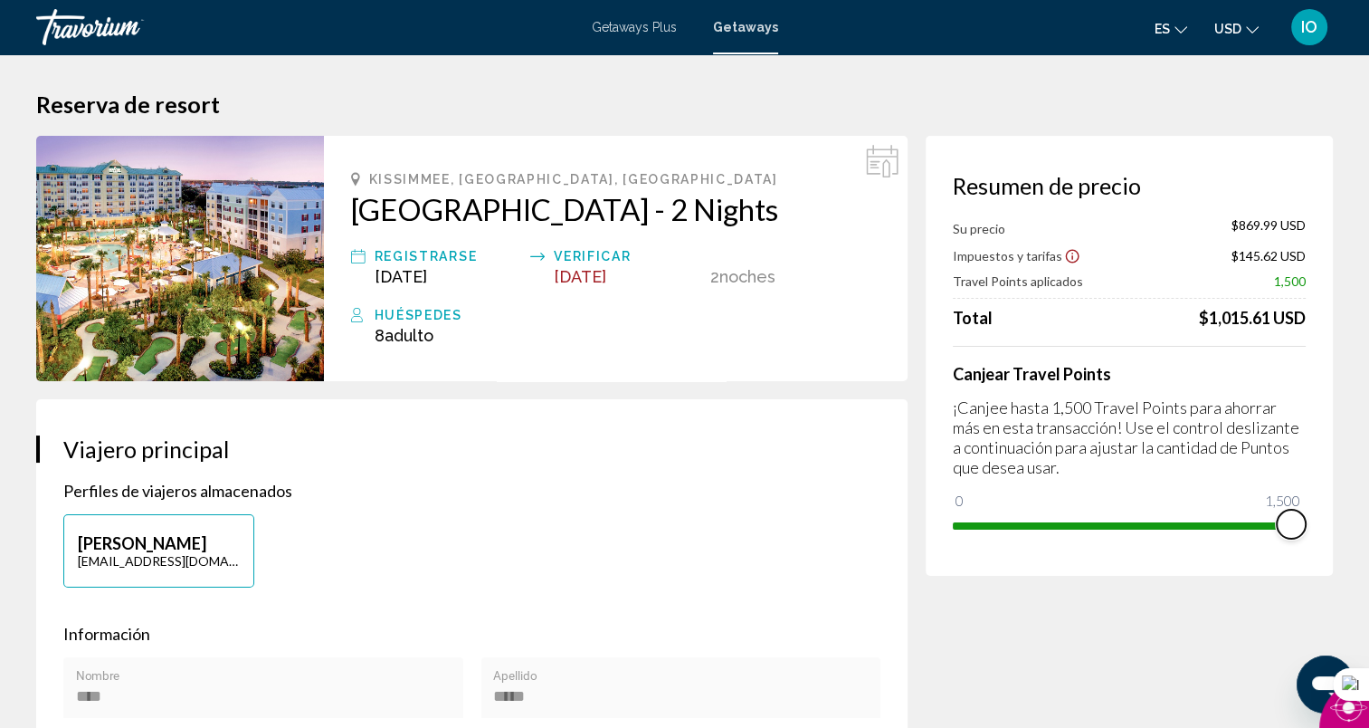
drag, startPoint x: 973, startPoint y: 507, endPoint x: 1303, endPoint y: 539, distance: 331.9
click at [1303, 539] on div "Resumen de precio Su precio $869.99 USD Impuestos y tarifas $145.62 USD Travel …" at bounding box center [1129, 356] width 407 height 440
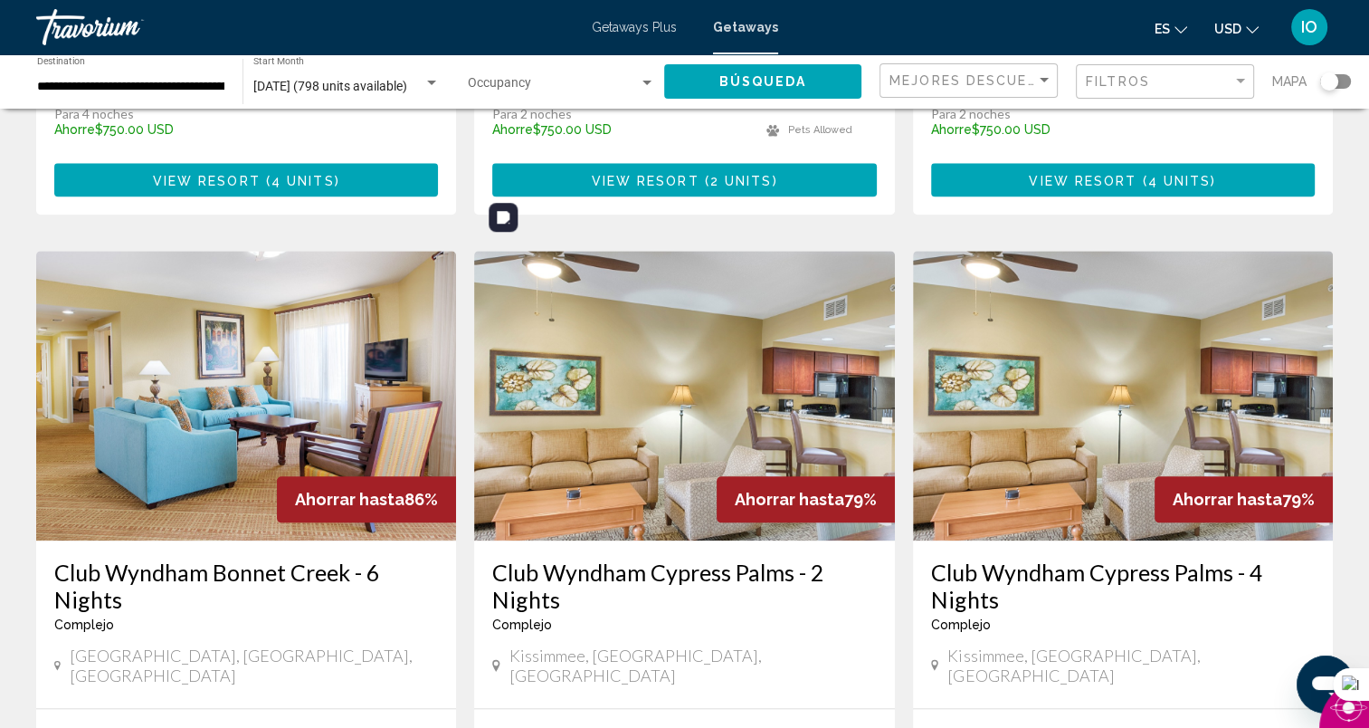
scroll to position [2328, 0]
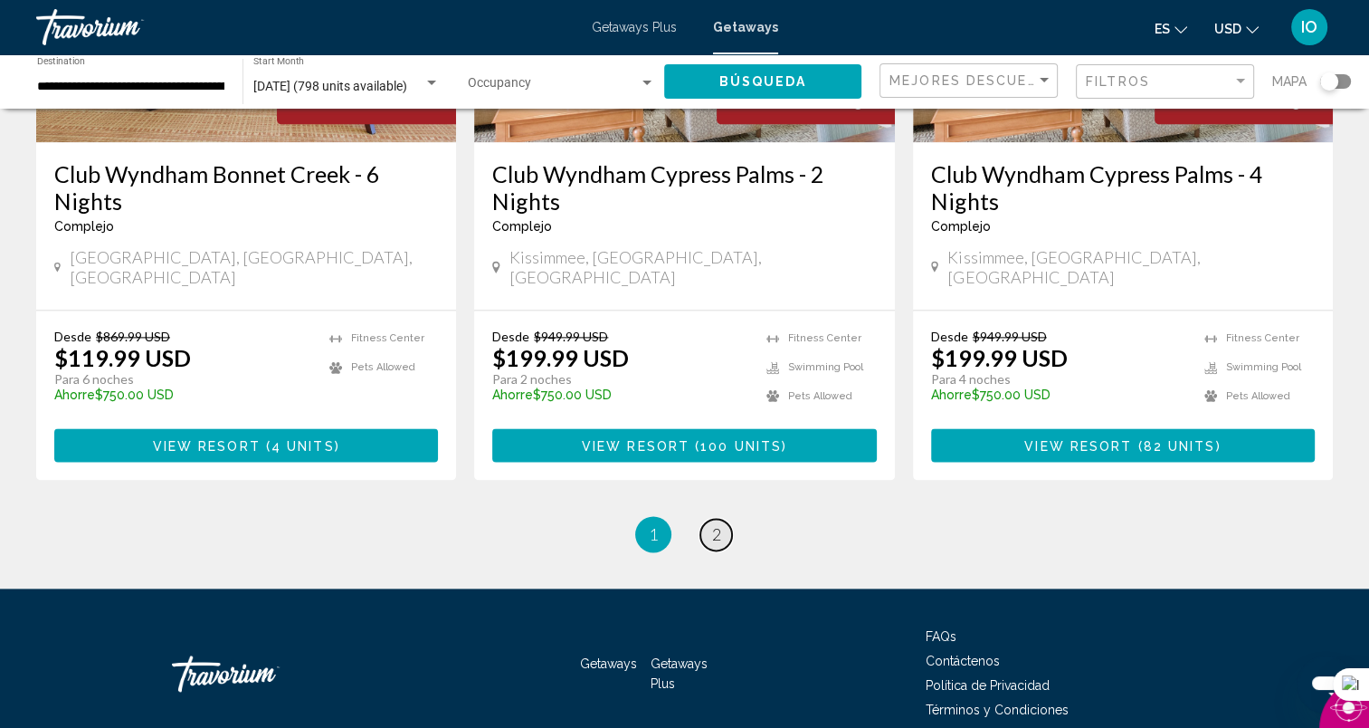
click at [715, 524] on span "2" at bounding box center [716, 534] width 9 height 20
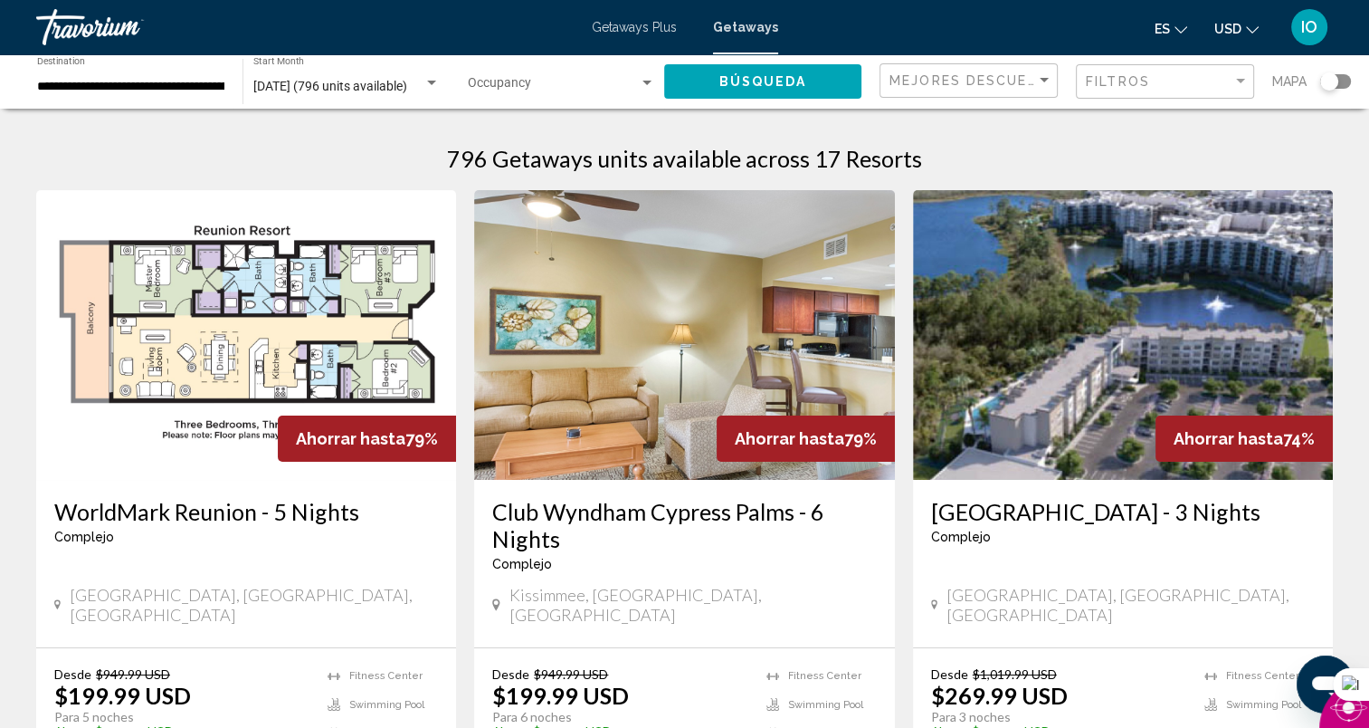
click at [611, 23] on span "Getaways Plus" at bounding box center [634, 27] width 85 height 14
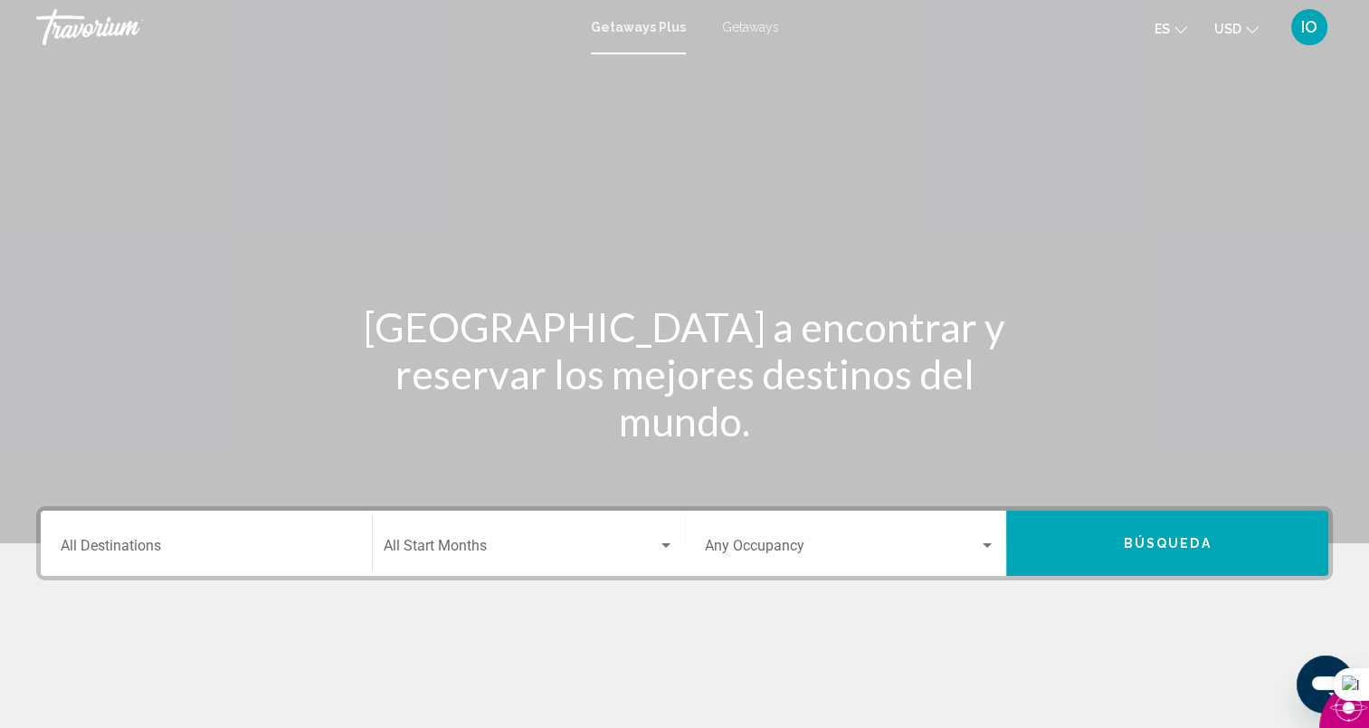
click at [258, 550] on input "Destination All Destinations" at bounding box center [206, 549] width 291 height 16
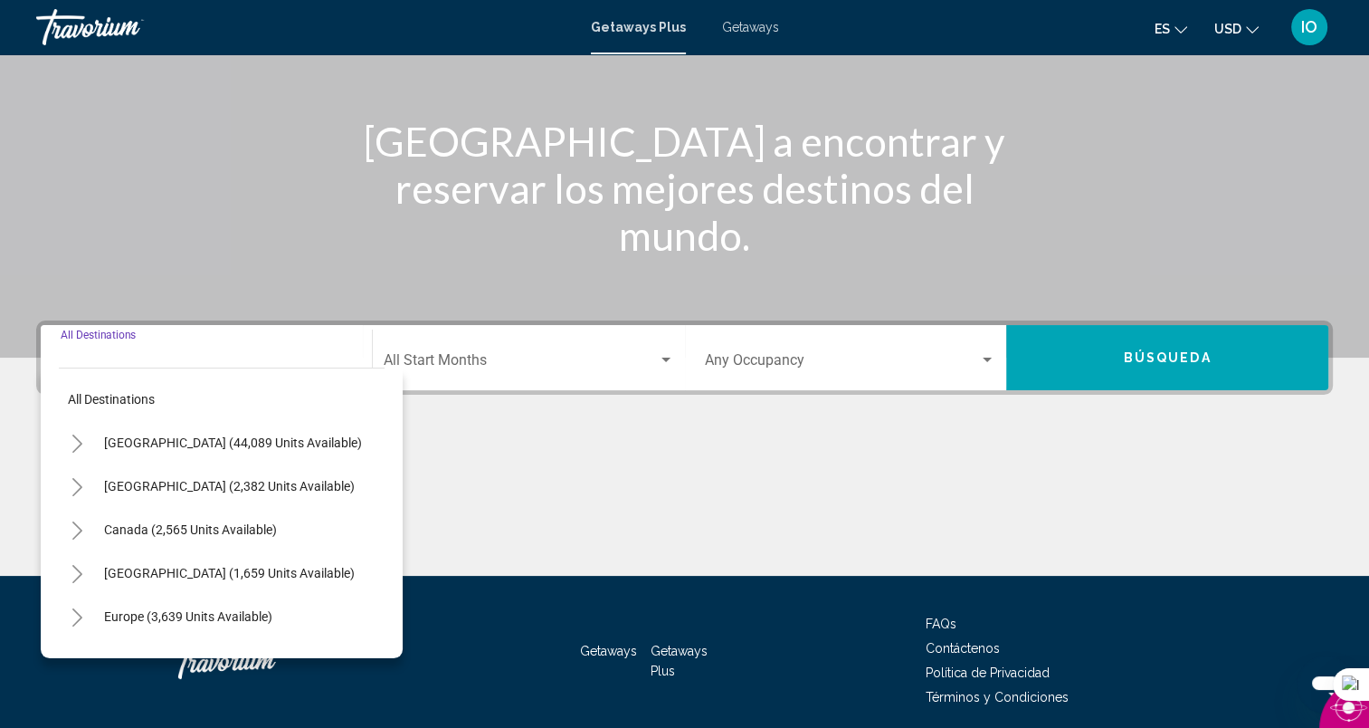
scroll to position [254, 0]
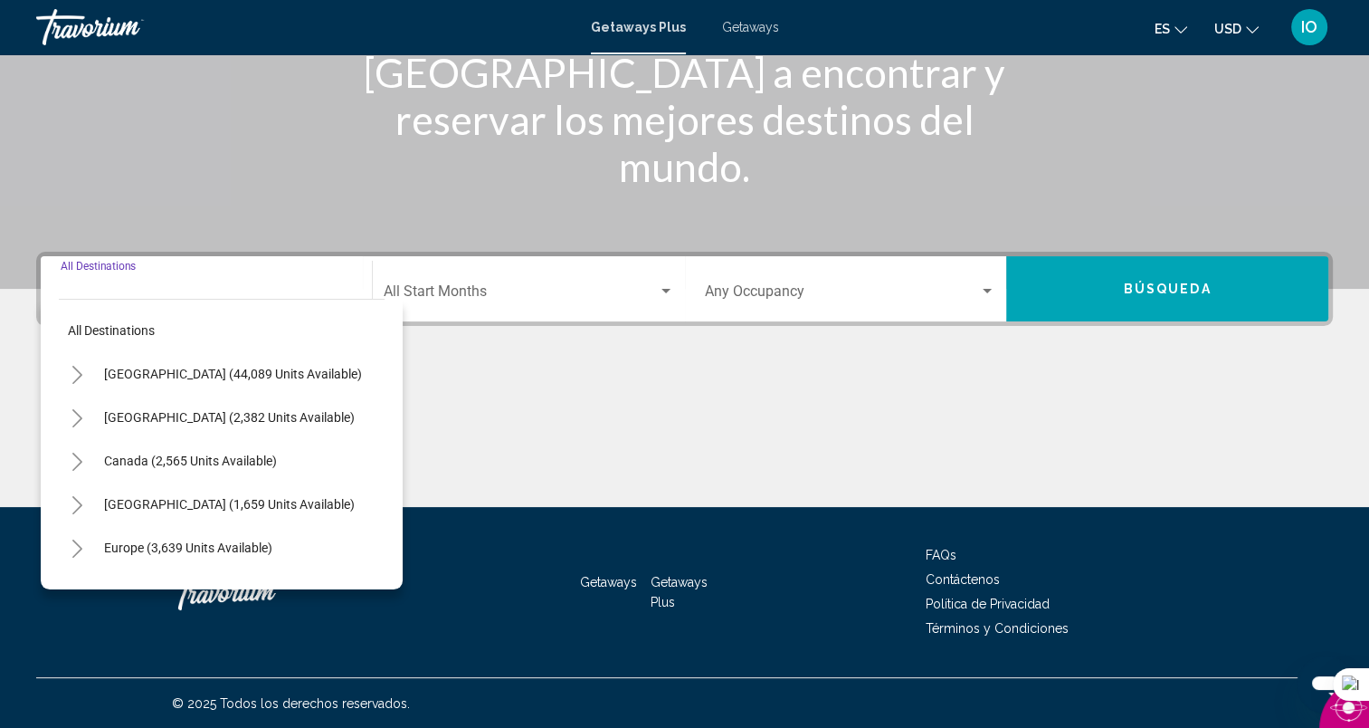
click at [79, 373] on icon "Toggle United States (44,089 units available)" at bounding box center [78, 375] width 14 height 18
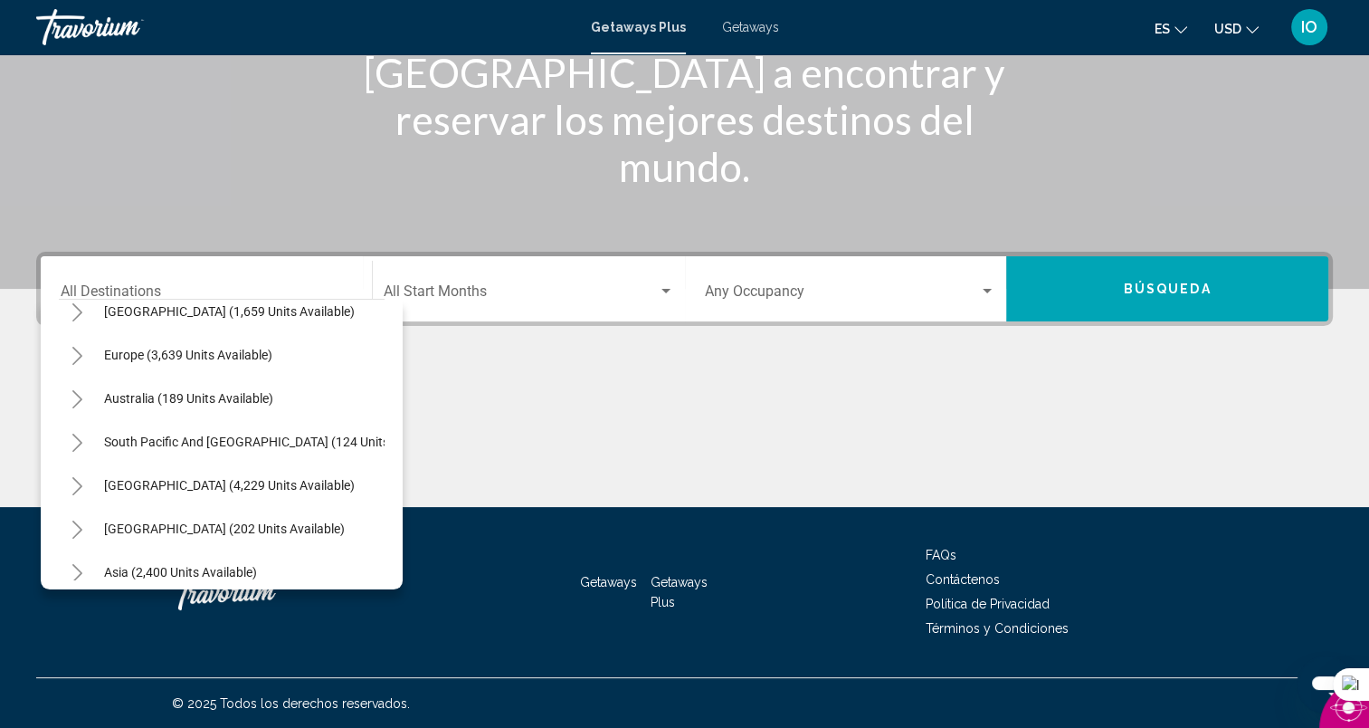
scroll to position [1448, 0]
